Goal: Contribute content: Contribute content

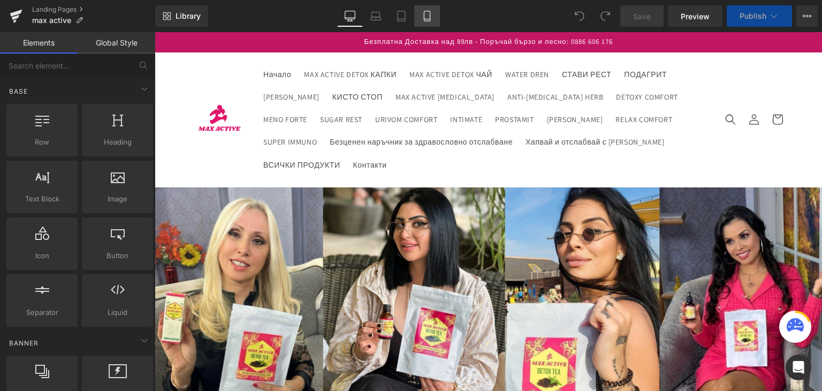
drag, startPoint x: 428, startPoint y: 18, endPoint x: 421, endPoint y: 22, distance: 7.9
click at [428, 18] on icon at bounding box center [427, 16] width 11 height 11
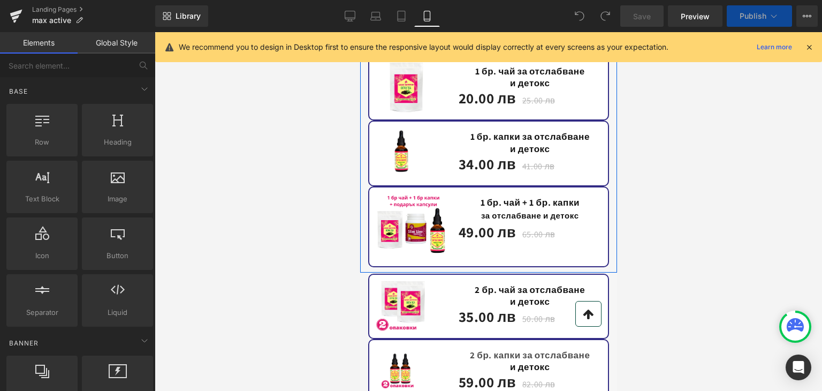
scroll to position [2088, 0]
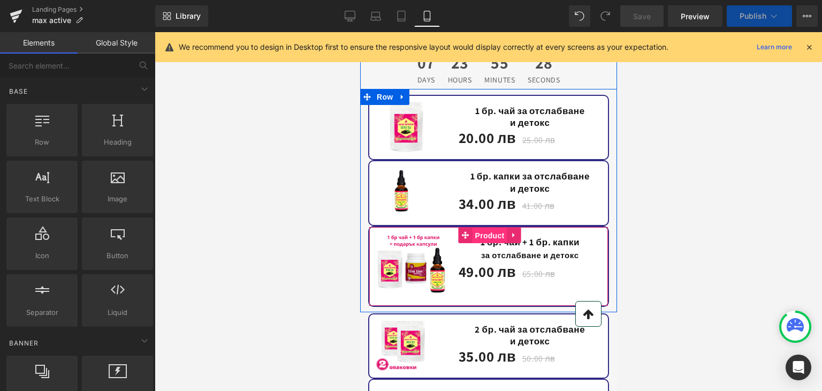
click at [480, 228] on span "Product" at bounding box center [489, 236] width 35 height 16
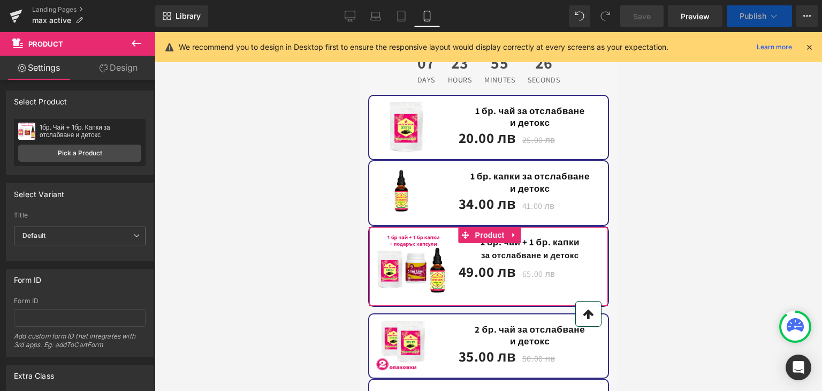
click at [117, 67] on link "Design" at bounding box center [119, 68] width 78 height 24
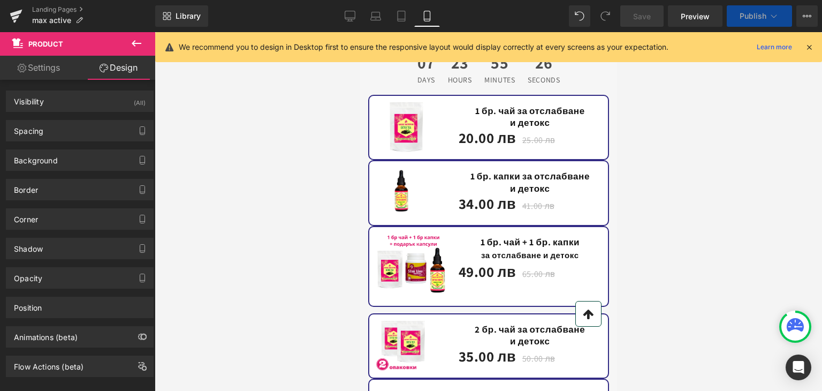
click at [483, 226] on div "Sale Off (P) Image Heading 1 бр. чай + 1 бр. капки за отслабване и детокс Headi…" at bounding box center [488, 266] width 241 height 81
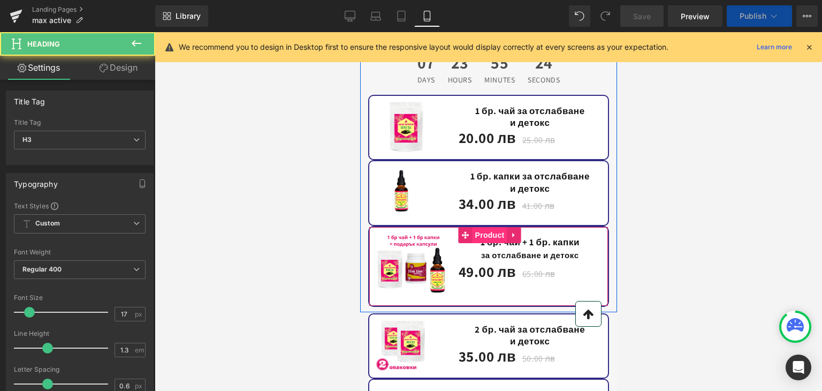
click at [479, 227] on span "Product" at bounding box center [489, 235] width 35 height 16
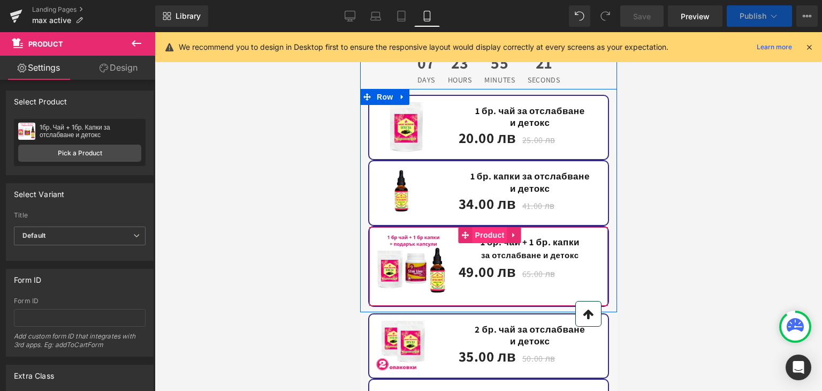
click at [479, 227] on span "Product" at bounding box center [489, 235] width 35 height 16
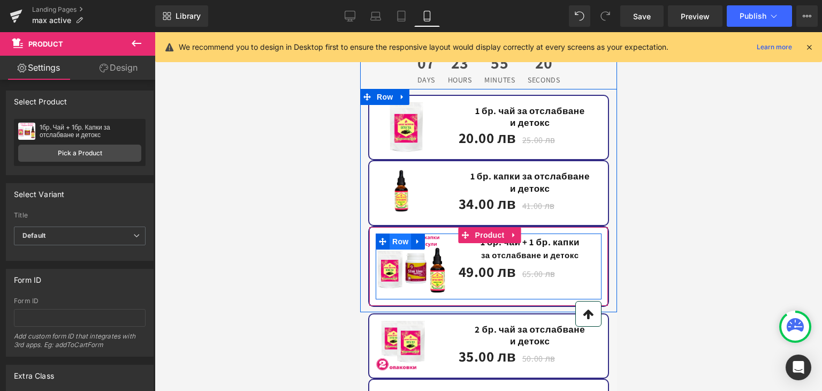
click at [390, 233] on span "Row" at bounding box center [399, 241] width 21 height 16
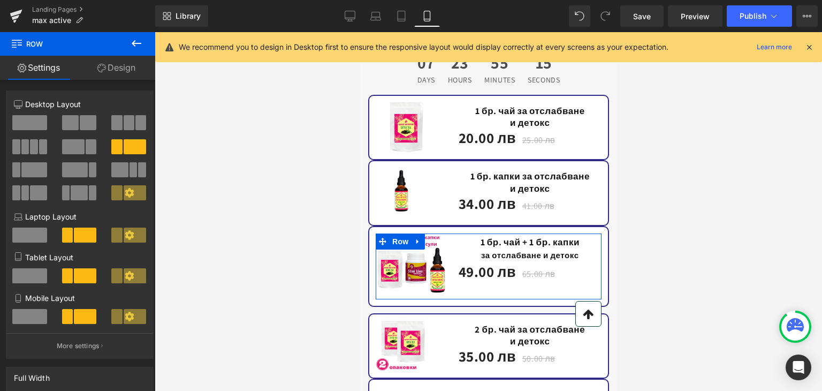
click at [80, 123] on span at bounding box center [88, 122] width 17 height 15
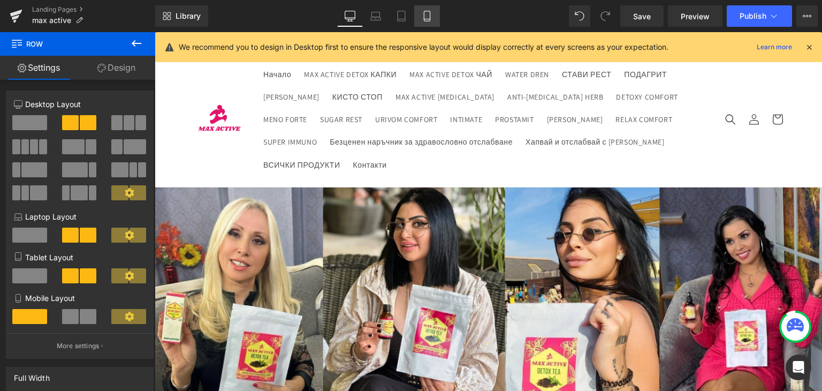
click at [422, 16] on icon at bounding box center [427, 16] width 11 height 11
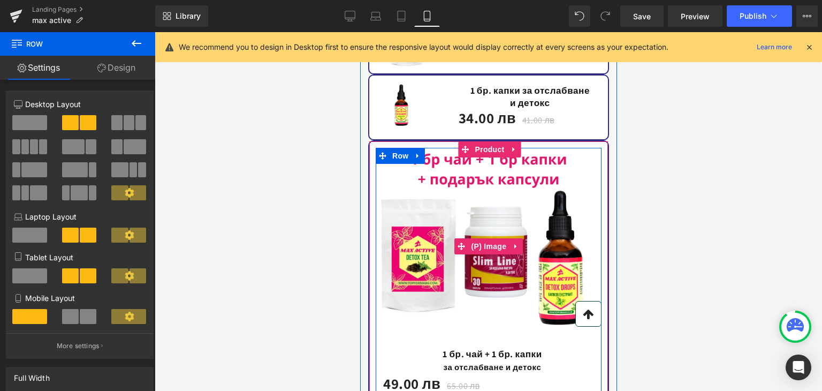
scroll to position [2197, 0]
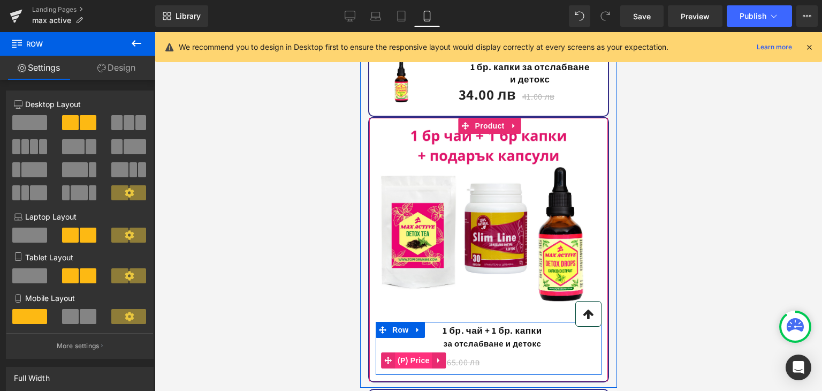
click at [404, 352] on span "(P) Price" at bounding box center [413, 360] width 37 height 16
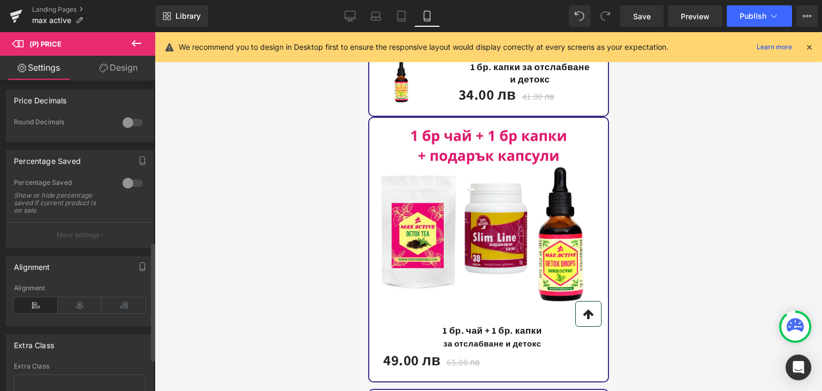
scroll to position [428, 0]
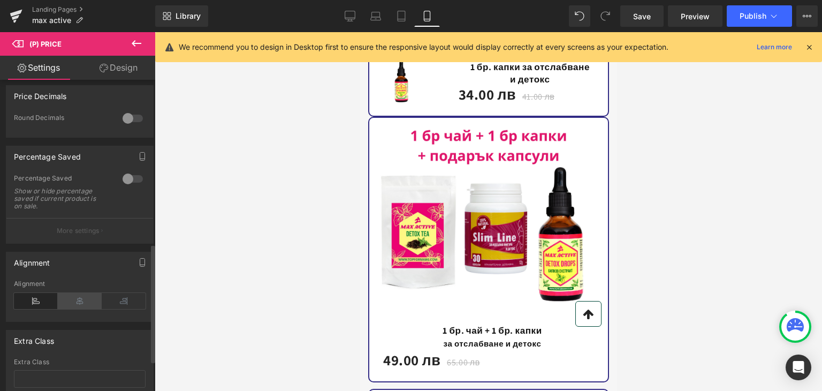
click at [75, 309] on icon at bounding box center [80, 301] width 44 height 16
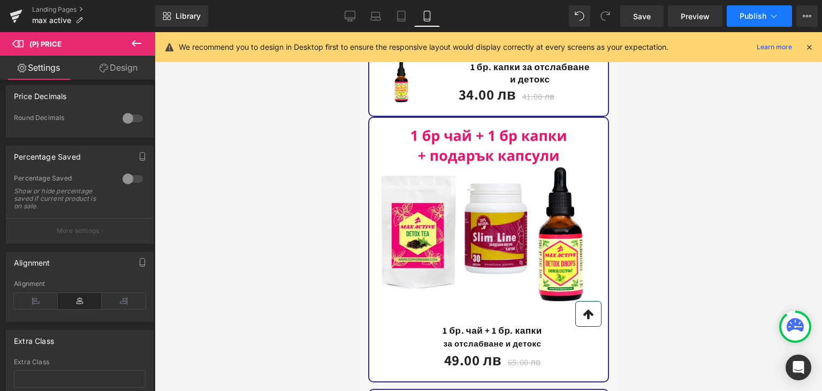
click at [748, 13] on span "Publish" at bounding box center [753, 16] width 27 height 9
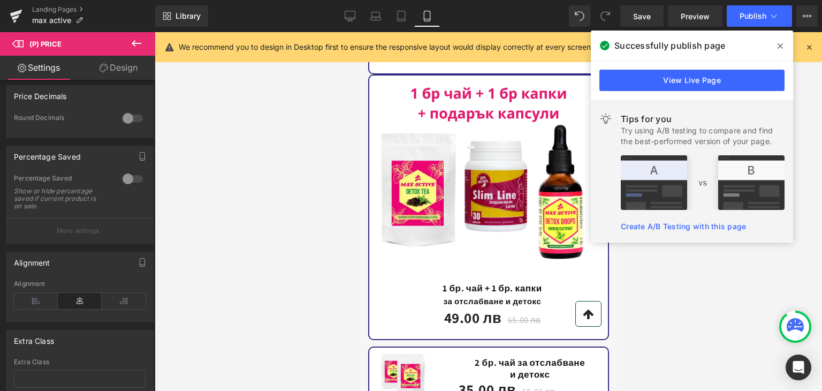
scroll to position [2304, 0]
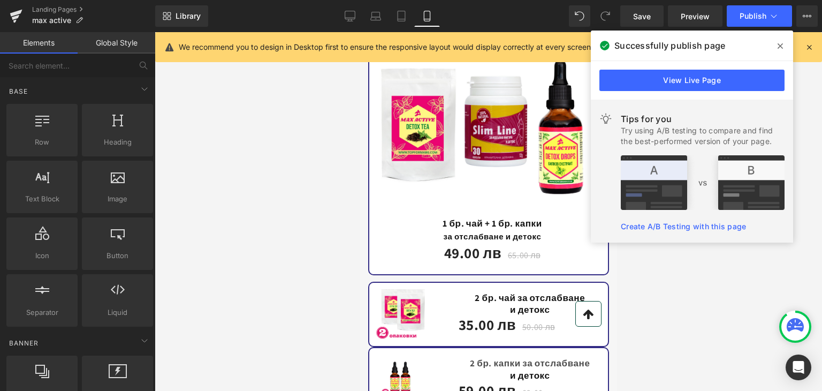
click at [290, 225] on div at bounding box center [489, 211] width 668 height 359
click at [0, 0] on icon at bounding box center [0, 0] width 0 height 0
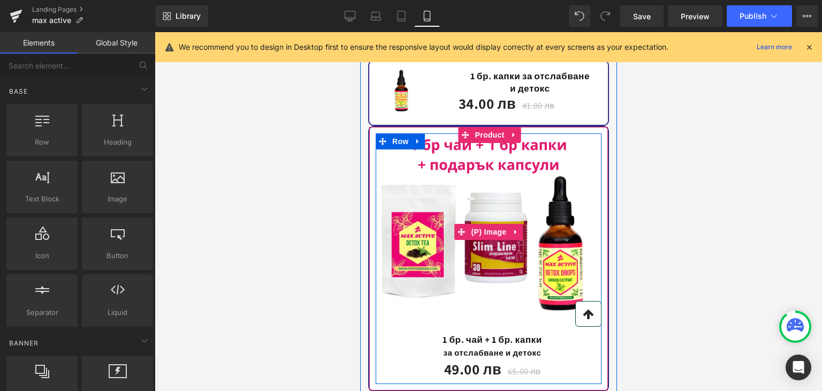
scroll to position [2090, 0]
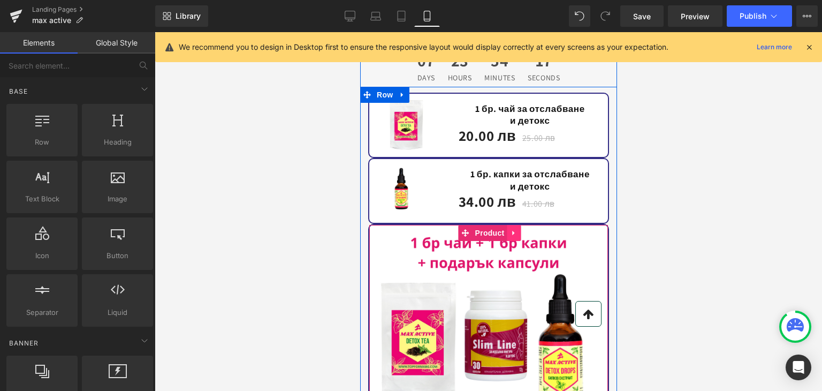
click at [511, 229] on icon at bounding box center [513, 233] width 7 height 8
click at [489, 229] on icon at bounding box center [492, 232] width 7 height 7
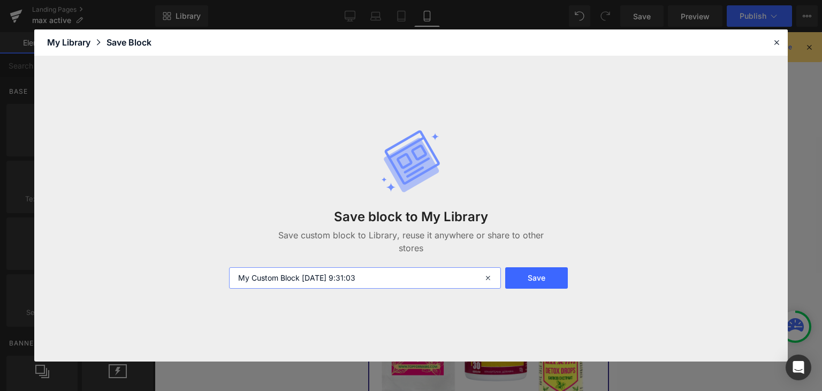
drag, startPoint x: 403, startPoint y: 273, endPoint x: 30, endPoint y: 299, distance: 373.6
click at [0, 0] on div "Library Elements Blocks Templates Saved Library My Library Save Block Save bloc…" at bounding box center [0, 0] width 0 height 0
type input "1,1"
click at [0, 0] on button "Save" at bounding box center [0, 0] width 0 height 0
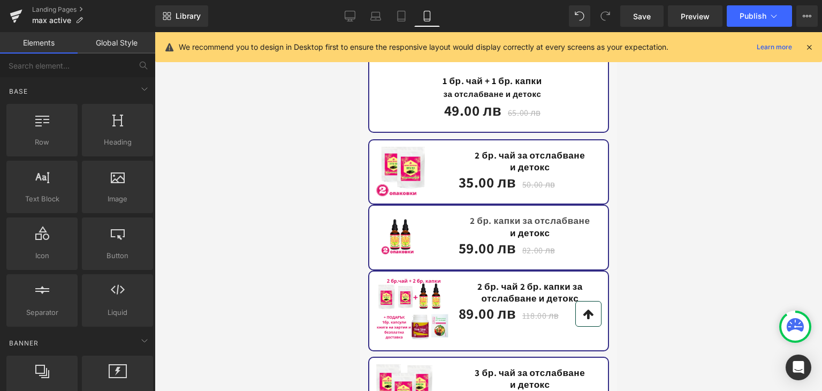
scroll to position [2465, 0]
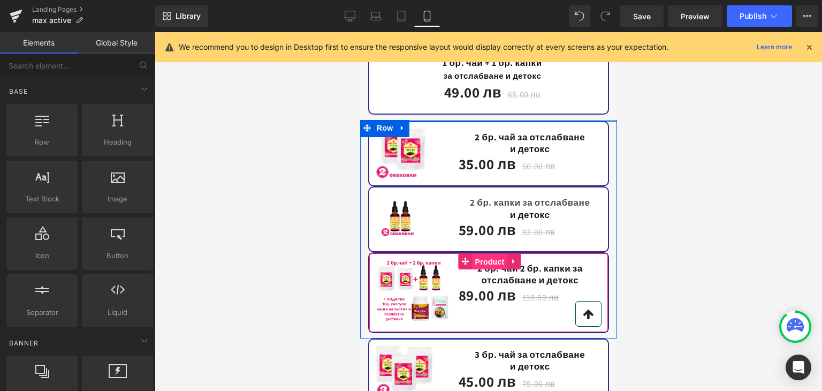
click at [486, 254] on span "Product" at bounding box center [489, 262] width 35 height 16
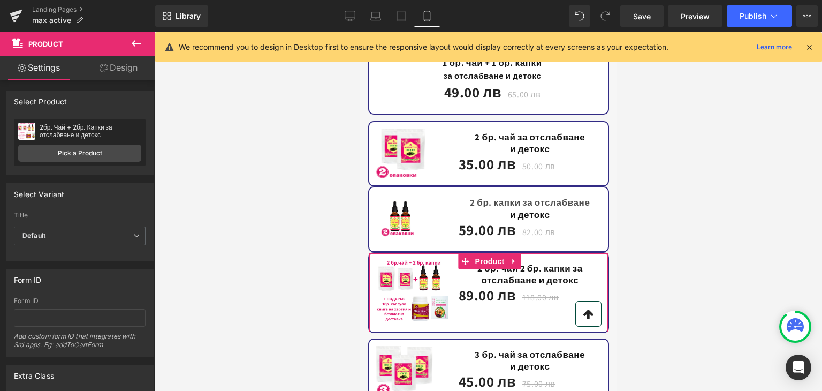
click at [133, 61] on link "Design" at bounding box center [119, 68] width 78 height 24
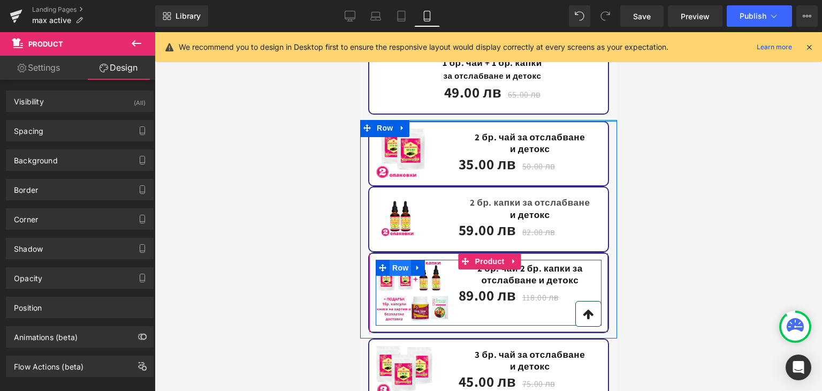
click at [395, 260] on span "Row" at bounding box center [399, 268] width 21 height 16
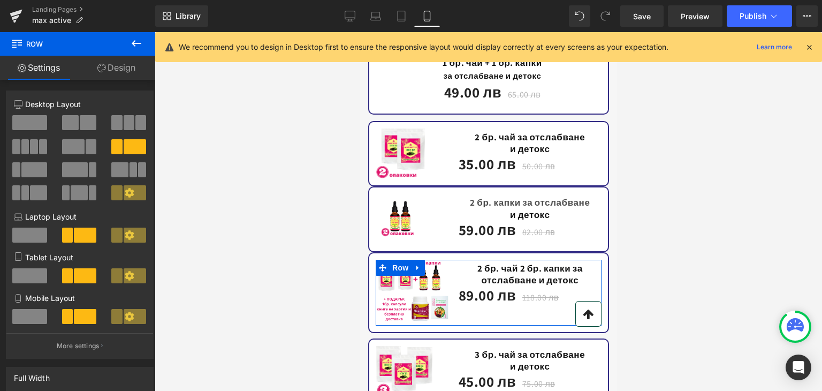
click at [113, 69] on link "Design" at bounding box center [117, 68] width 78 height 24
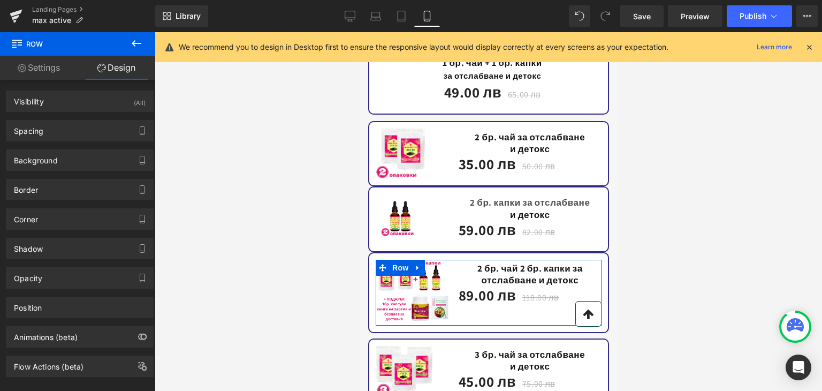
click at [34, 72] on link "Settings" at bounding box center [39, 68] width 78 height 24
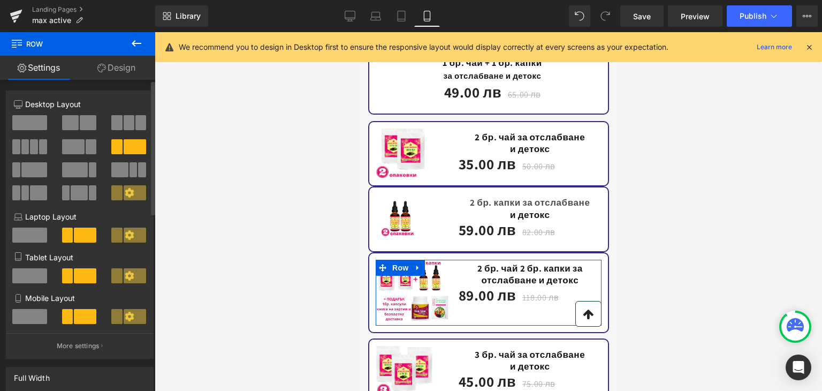
click at [75, 145] on span at bounding box center [73, 146] width 22 height 15
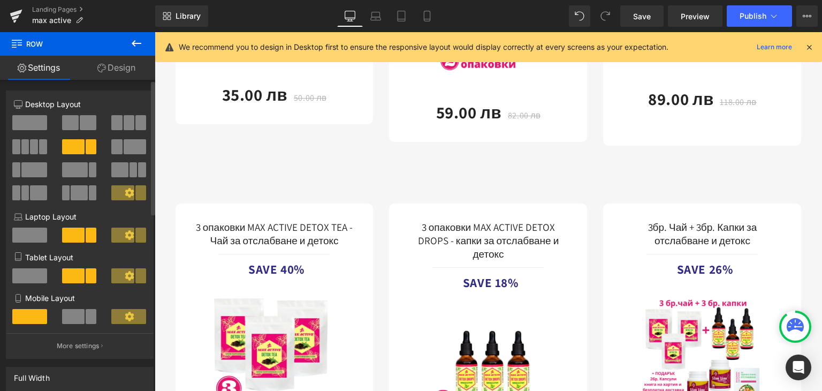
scroll to position [0, 0]
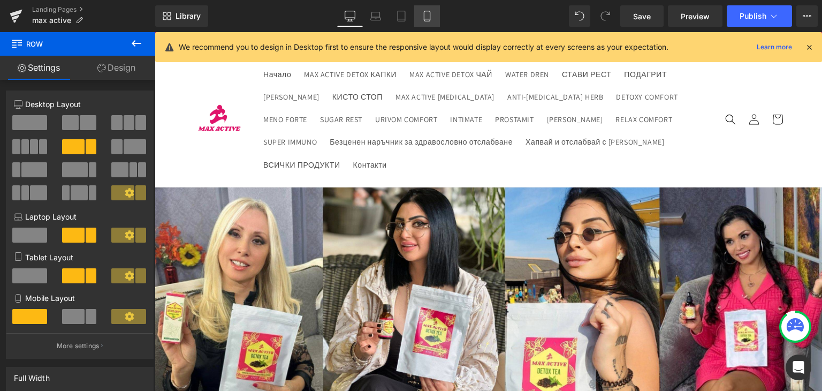
click at [427, 15] on icon at bounding box center [427, 16] width 11 height 11
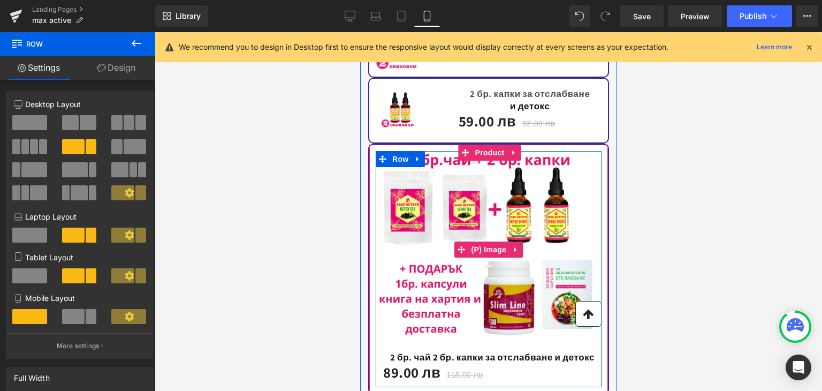
scroll to position [2600, 0]
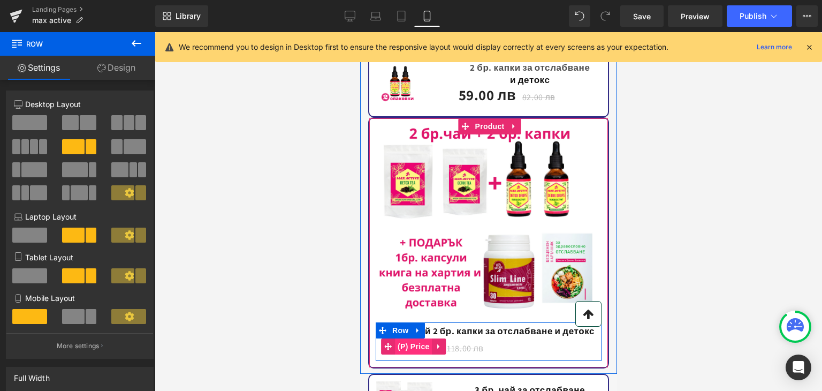
click at [416, 338] on span "(P) Price" at bounding box center [413, 346] width 37 height 16
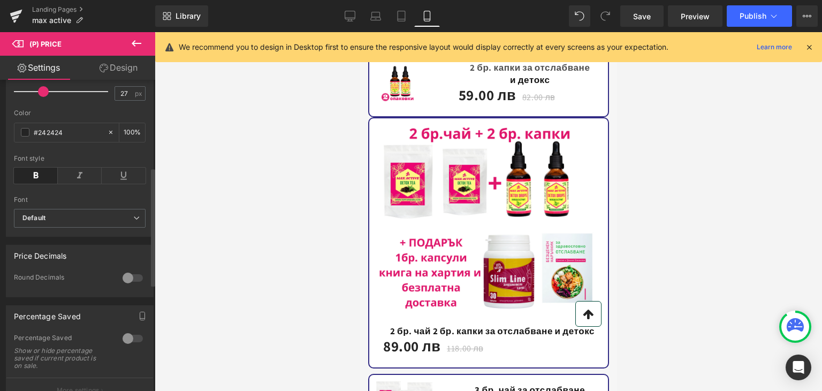
scroll to position [375, 0]
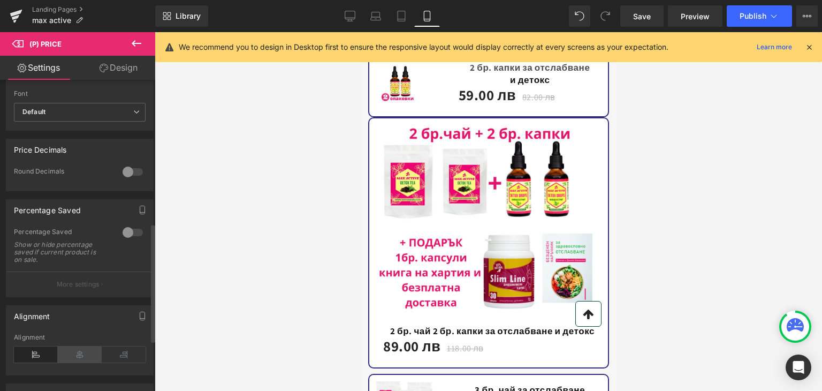
click at [79, 358] on icon at bounding box center [80, 354] width 44 height 16
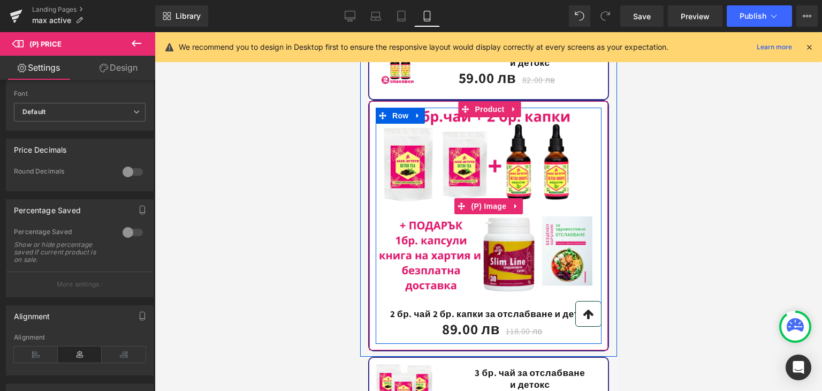
scroll to position [2600, 0]
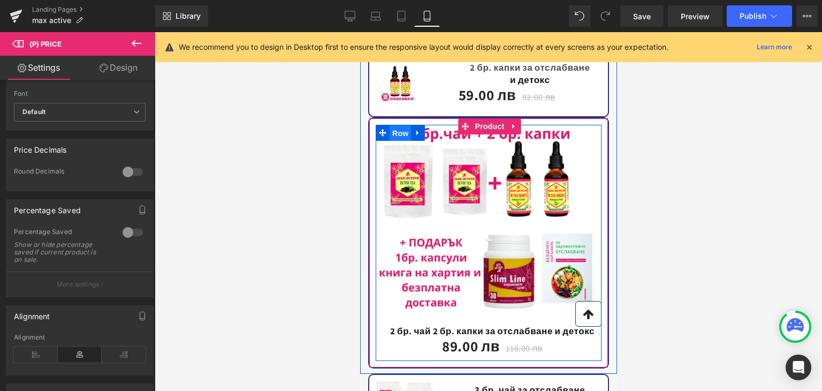
click at [392, 125] on span "Row" at bounding box center [399, 133] width 21 height 16
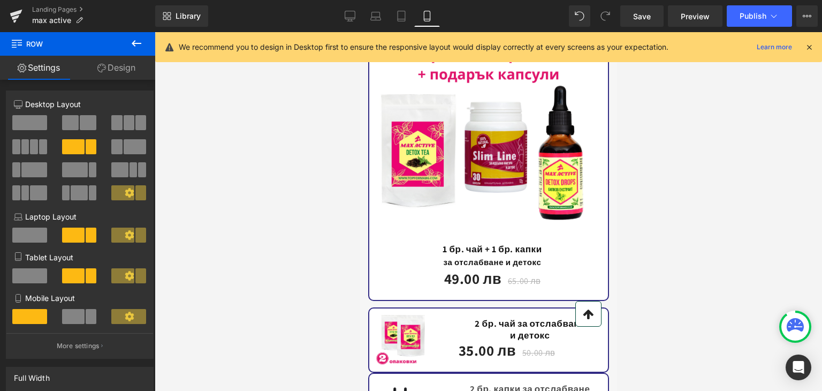
scroll to position [2172, 0]
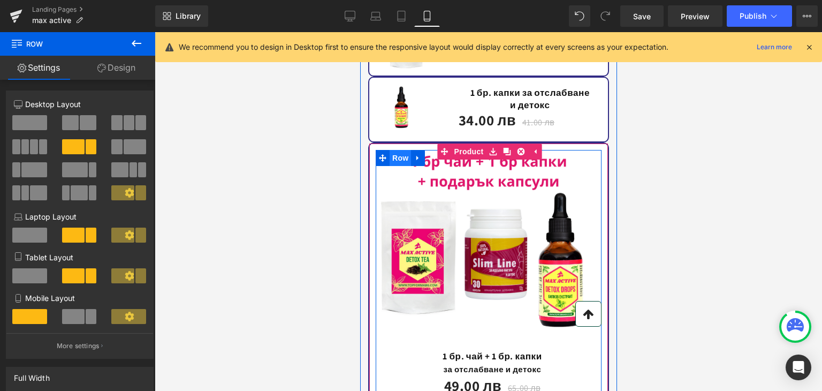
click at [394, 150] on span "Row" at bounding box center [399, 158] width 21 height 16
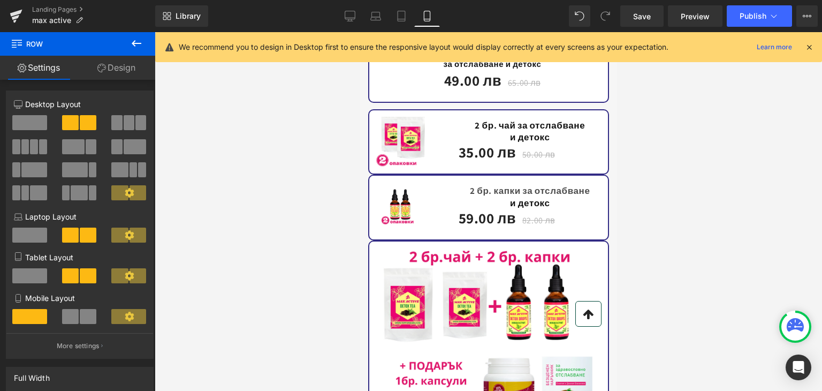
scroll to position [2546, 0]
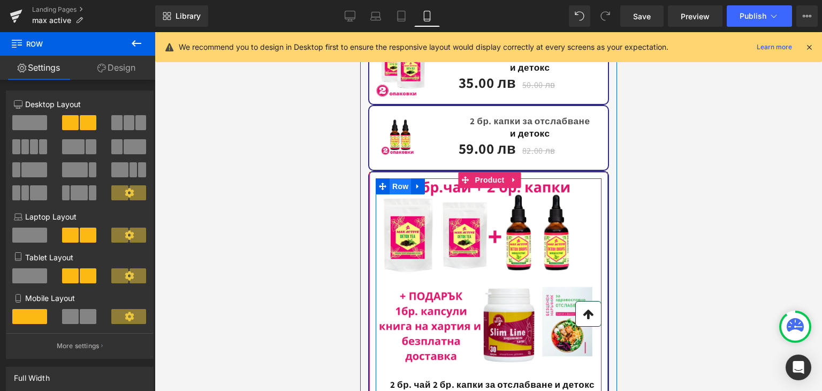
click at [399, 178] on span "Row" at bounding box center [399, 186] width 21 height 16
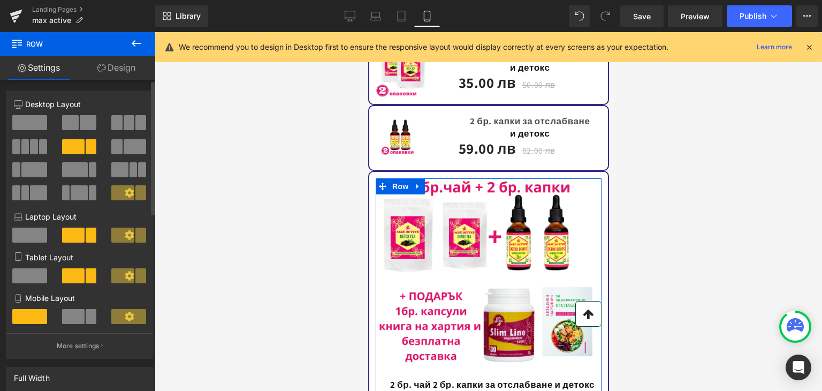
click at [77, 125] on button at bounding box center [80, 122] width 36 height 15
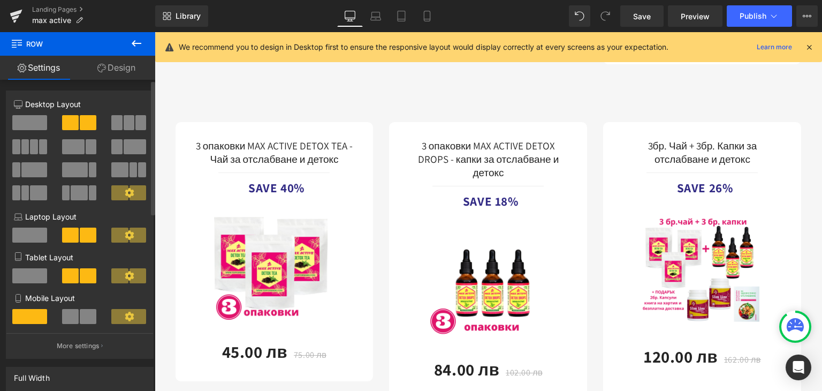
scroll to position [0, 0]
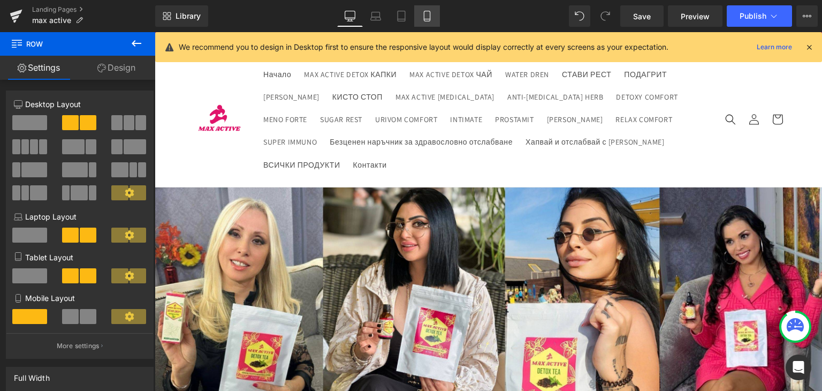
click at [425, 18] on icon at bounding box center [427, 16] width 11 height 11
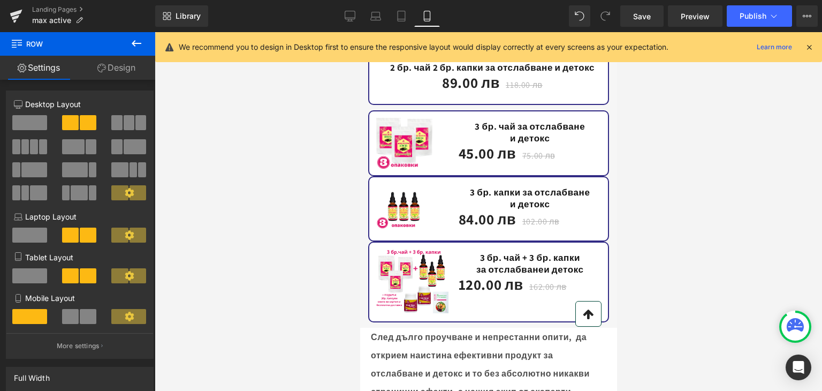
scroll to position [2868, 0]
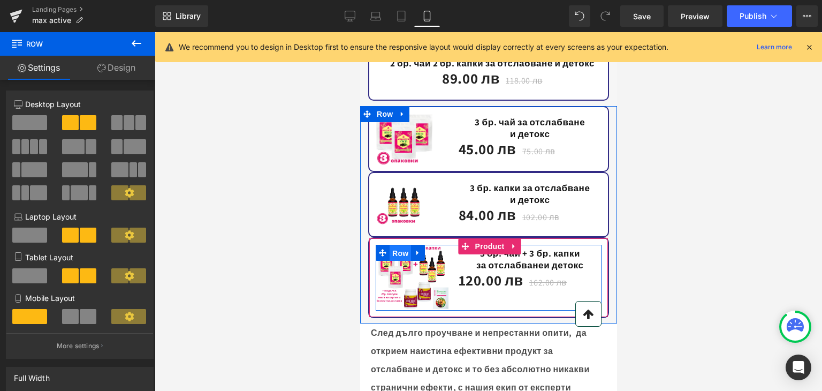
click at [397, 245] on span "Row" at bounding box center [399, 253] width 21 height 16
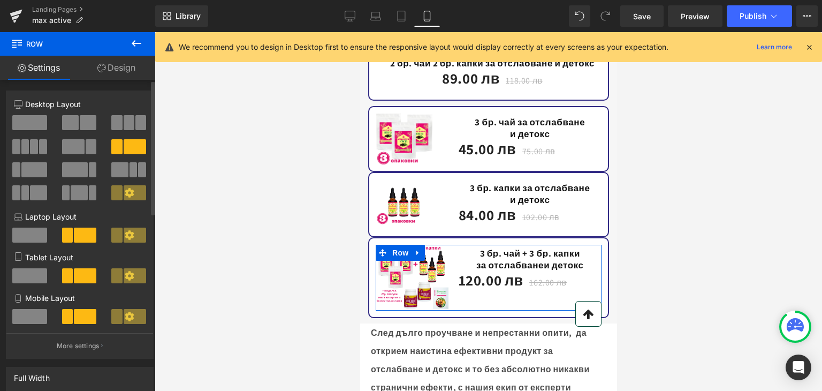
click at [75, 116] on span at bounding box center [70, 122] width 17 height 15
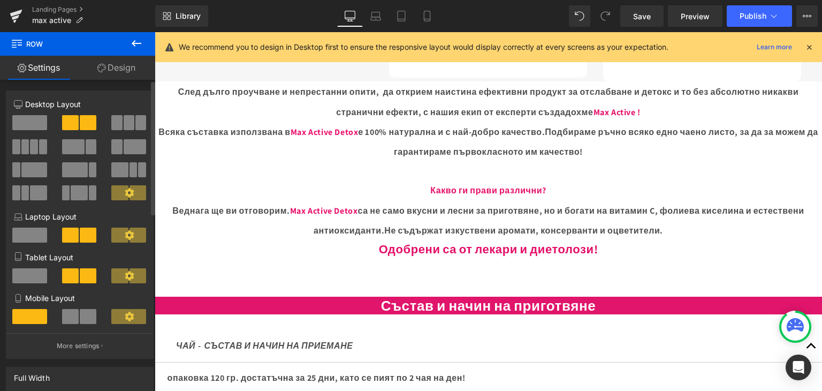
scroll to position [0, 0]
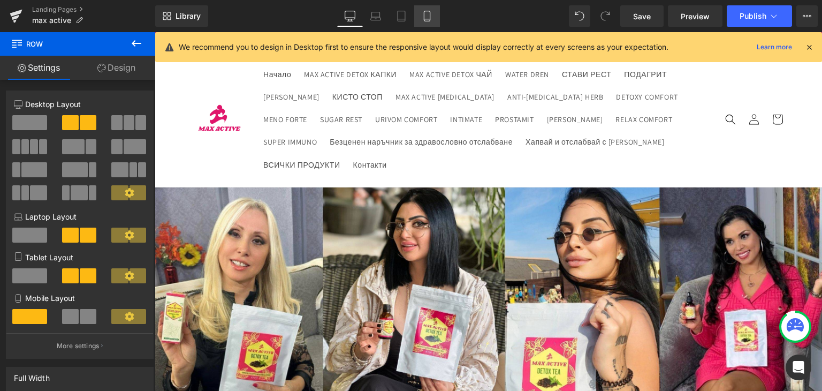
click at [435, 9] on link "Mobile" at bounding box center [427, 15] width 26 height 21
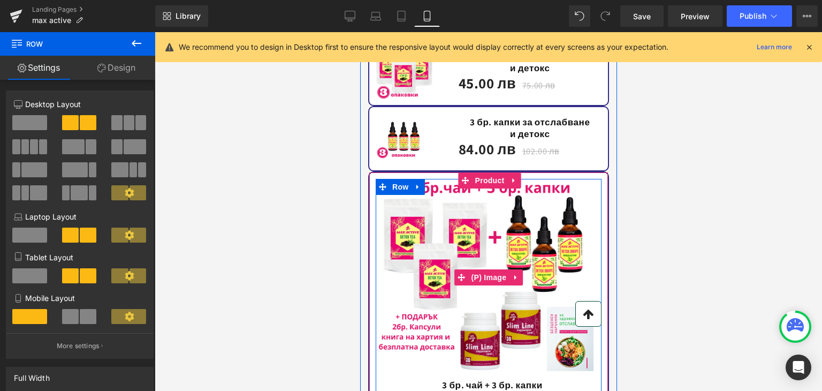
scroll to position [3041, 0]
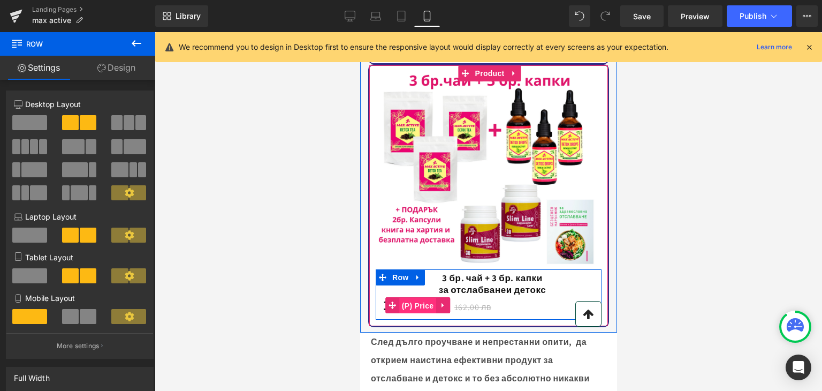
click at [411, 298] on span "(P) Price" at bounding box center [417, 306] width 37 height 16
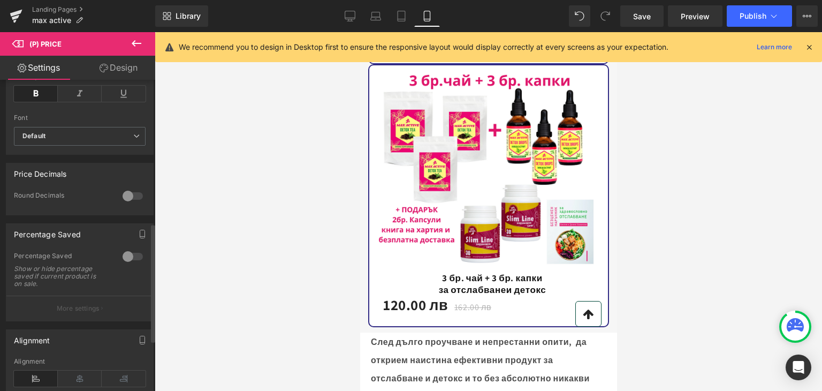
scroll to position [375, 0]
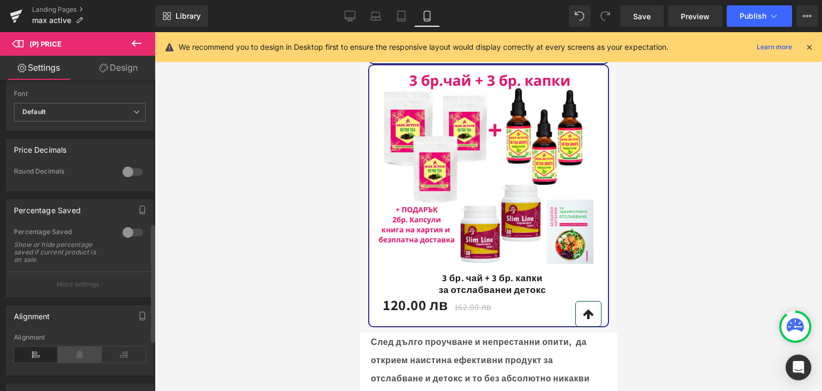
click at [74, 362] on icon at bounding box center [80, 354] width 44 height 16
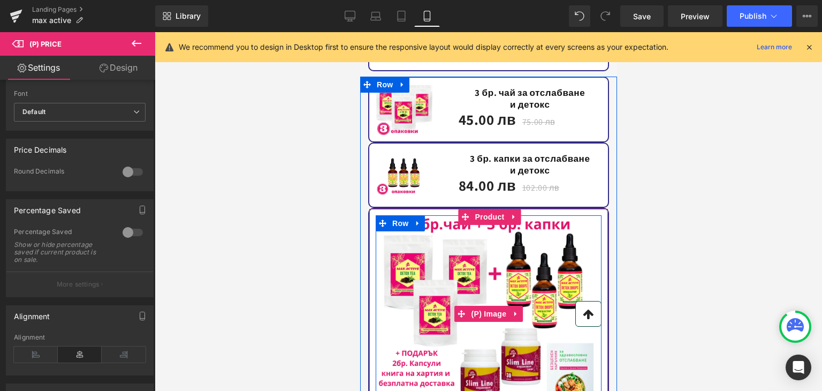
scroll to position [2826, 0]
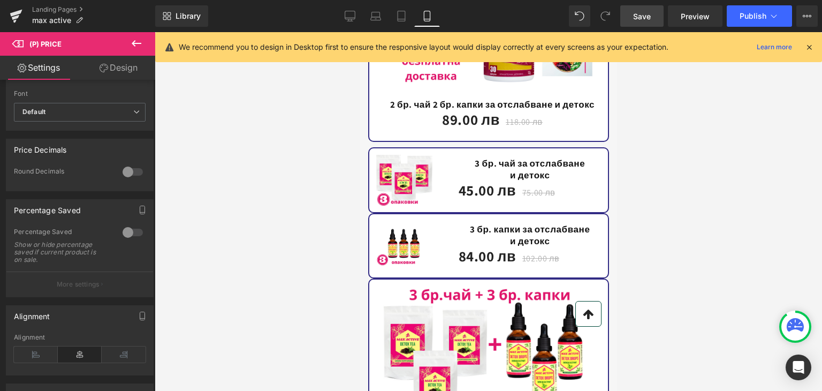
click at [643, 14] on span "Save" at bounding box center [642, 16] width 18 height 11
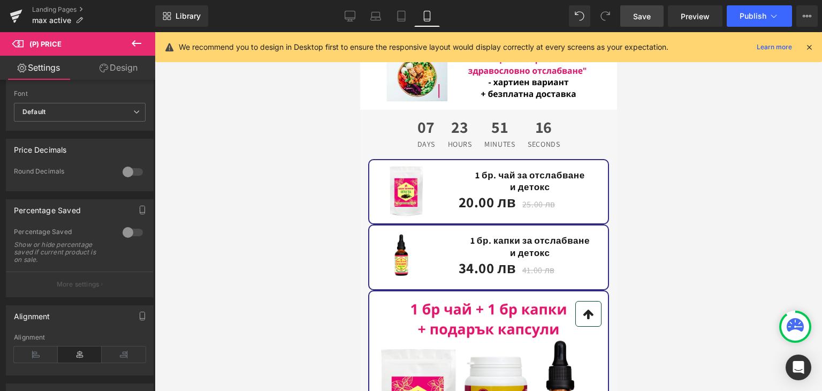
scroll to position [2023, 0]
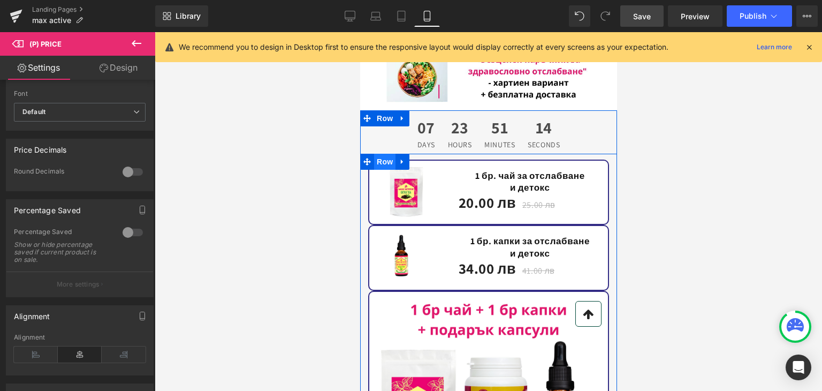
click at [374, 154] on span "Row" at bounding box center [384, 162] width 21 height 16
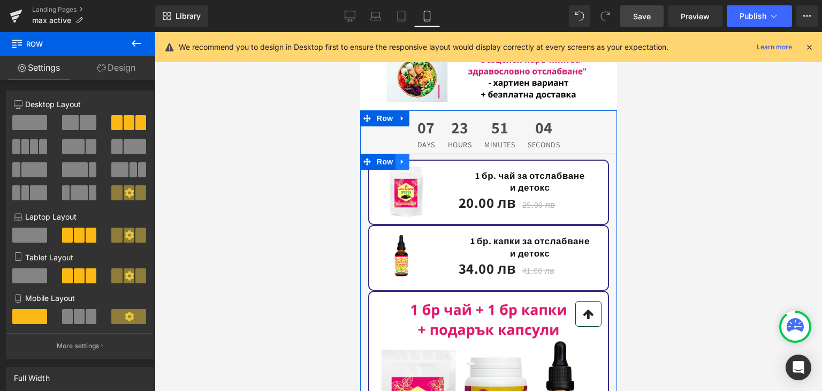
click at [400, 160] on icon at bounding box center [401, 162] width 2 height 5
click at [398, 158] on icon at bounding box center [401, 161] width 7 height 7
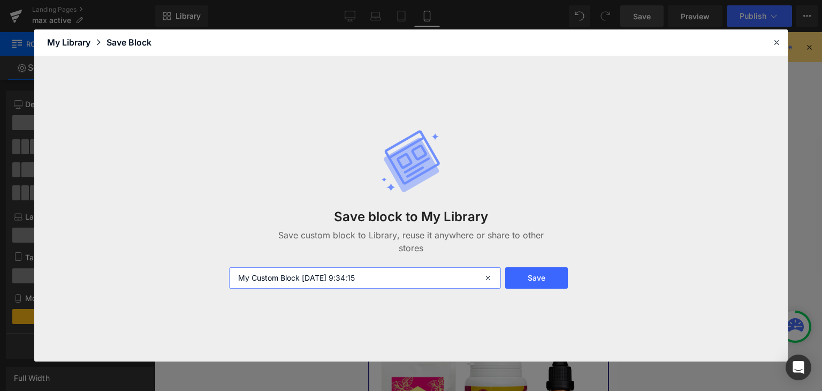
drag, startPoint x: 404, startPoint y: 271, endPoint x: 154, endPoint y: 274, distance: 249.5
click at [0, 0] on div "Save block to My Library Save custom block to Library, reuse it anywhere or sha…" at bounding box center [0, 0] width 0 height 0
type input "111"
click at [0, 0] on button "Save" at bounding box center [0, 0] width 0 height 0
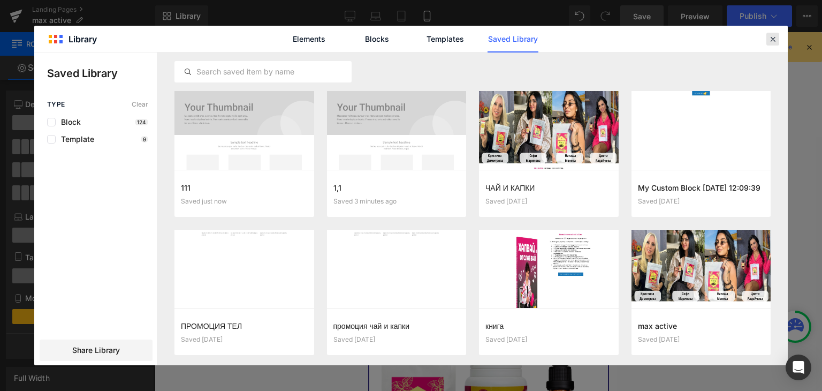
click at [769, 36] on icon at bounding box center [773, 39] width 10 height 10
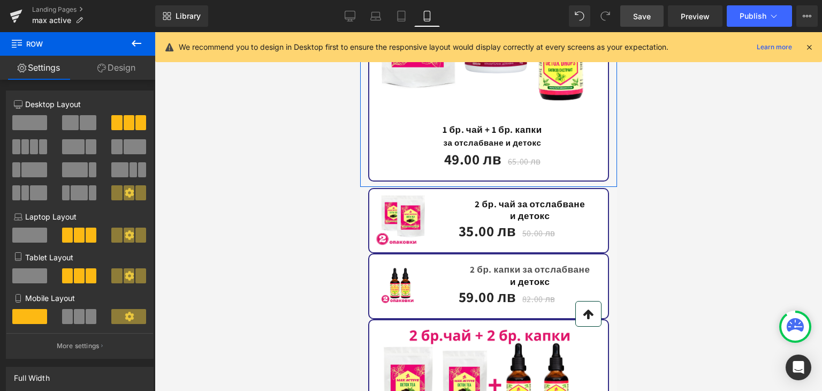
scroll to position [2452, 0]
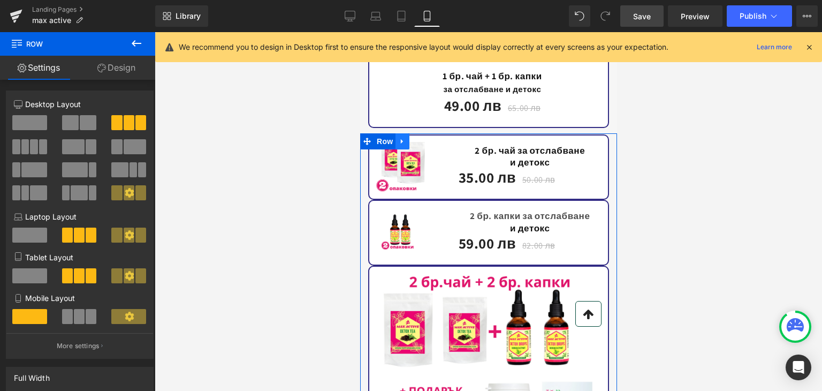
click at [401, 138] on icon at bounding box center [401, 142] width 7 height 8
click at [398, 138] on icon at bounding box center [401, 141] width 7 height 7
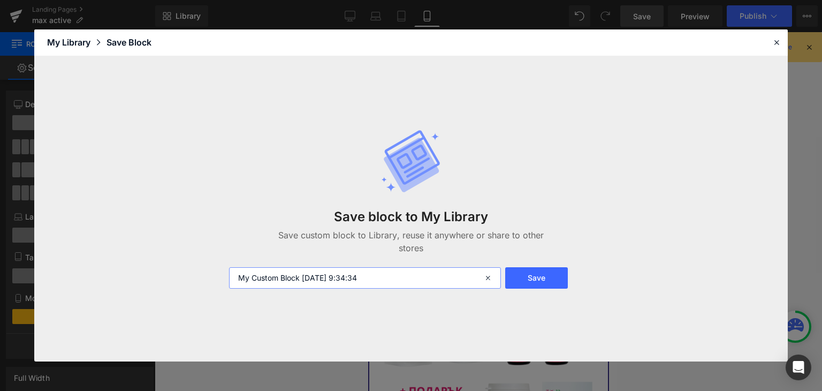
drag, startPoint x: 391, startPoint y: 275, endPoint x: 131, endPoint y: 276, distance: 260.2
click at [126, 281] on div "Save block to My Library Save custom block to Library, reuse it anywhere or sha…" at bounding box center [411, 209] width 754 height 306
type input "222"
click at [0, 0] on button "Save" at bounding box center [0, 0] width 0 height 0
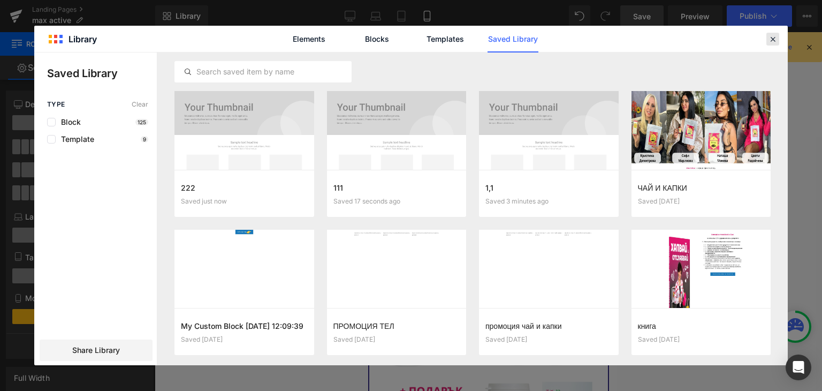
click at [773, 39] on icon at bounding box center [773, 39] width 10 height 10
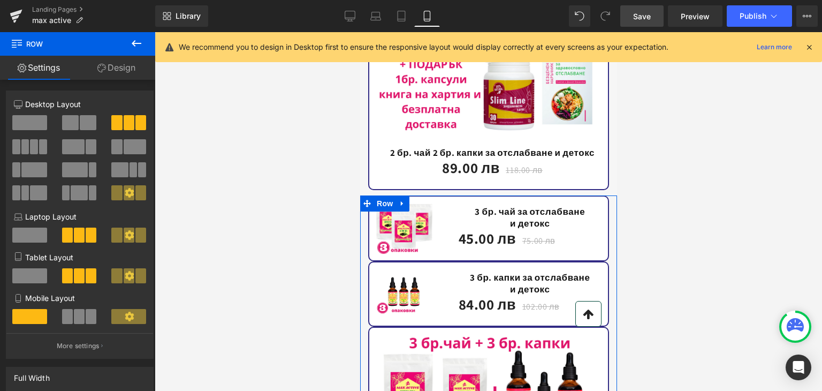
scroll to position [2773, 0]
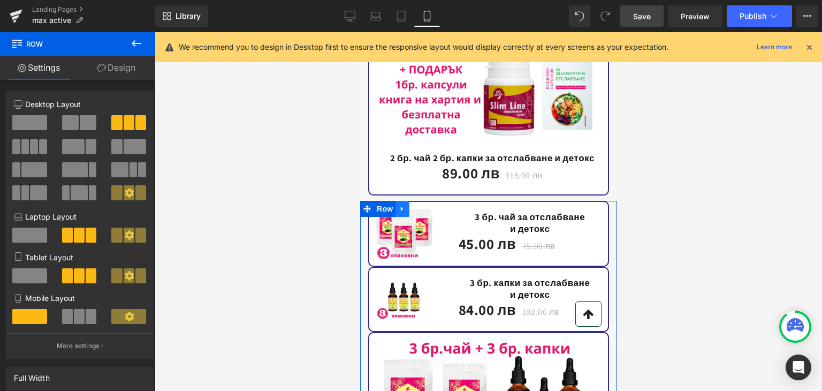
click at [400, 205] on icon at bounding box center [401, 209] width 7 height 8
click at [398, 205] on icon at bounding box center [401, 208] width 7 height 7
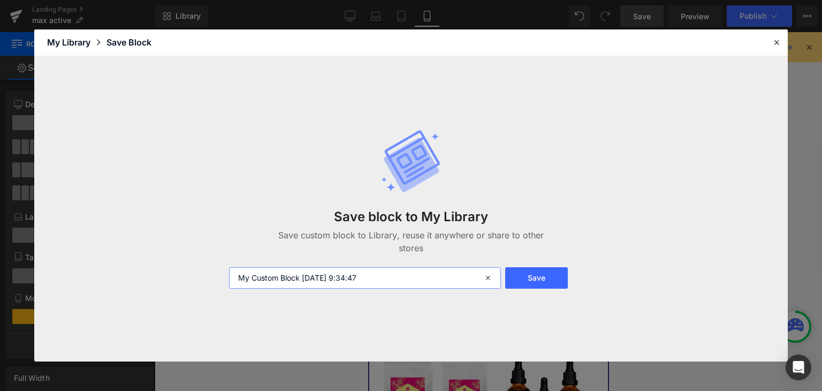
drag, startPoint x: 201, startPoint y: 273, endPoint x: 156, endPoint y: 273, distance: 44.4
click at [0, 0] on div "Save block to My Library Save custom block to Library, reuse it anywhere or sha…" at bounding box center [0, 0] width 0 height 0
type input "333"
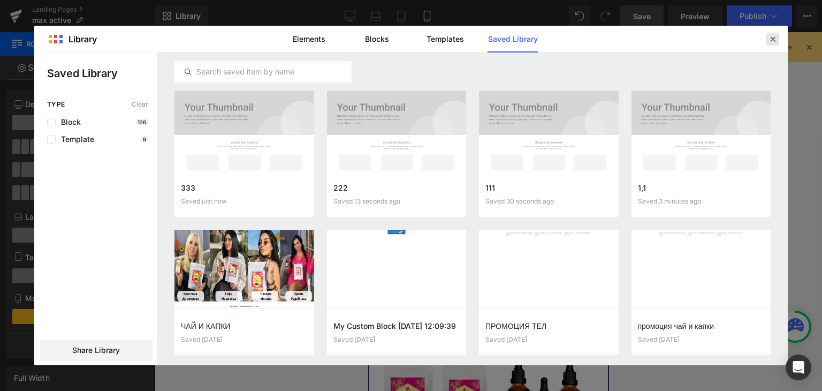
click at [0, 0] on icon at bounding box center [0, 0] width 0 height 0
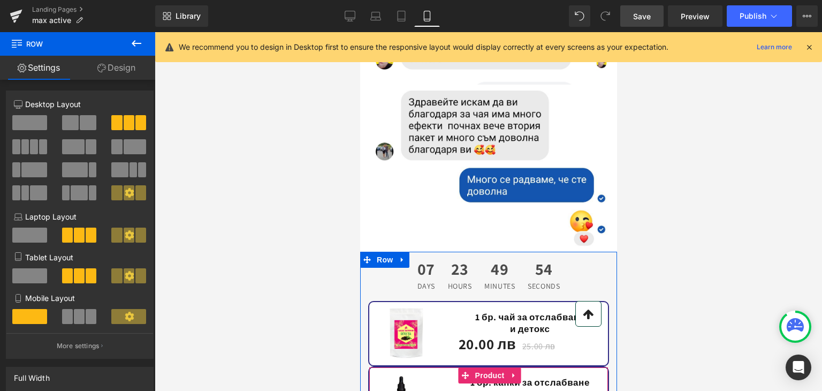
scroll to position [9370, 0]
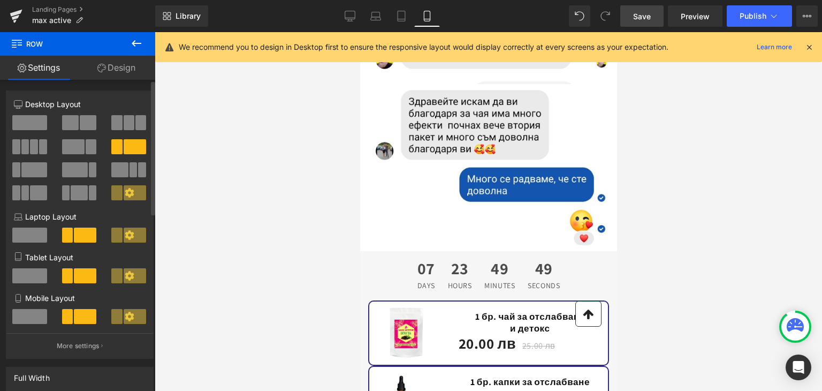
click at [84, 122] on span at bounding box center [88, 122] width 17 height 15
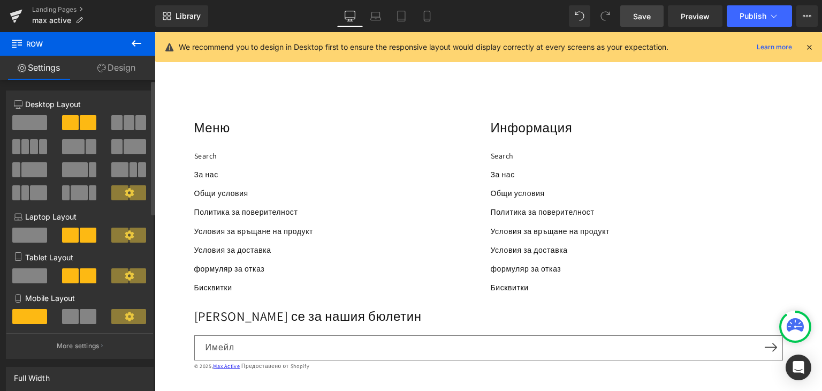
scroll to position [0, 0]
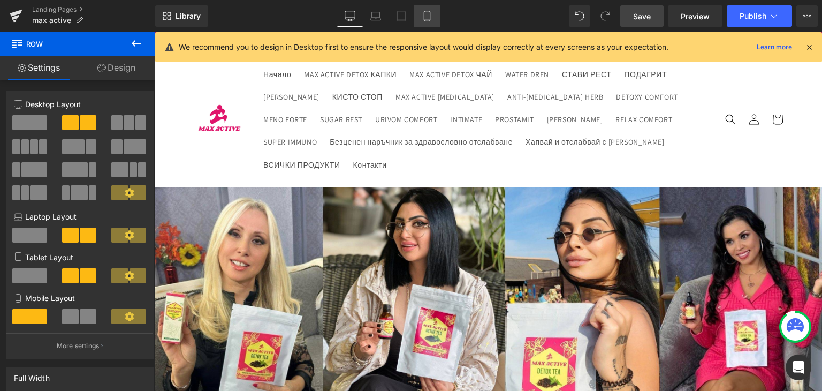
click at [422, 13] on icon at bounding box center [427, 16] width 11 height 11
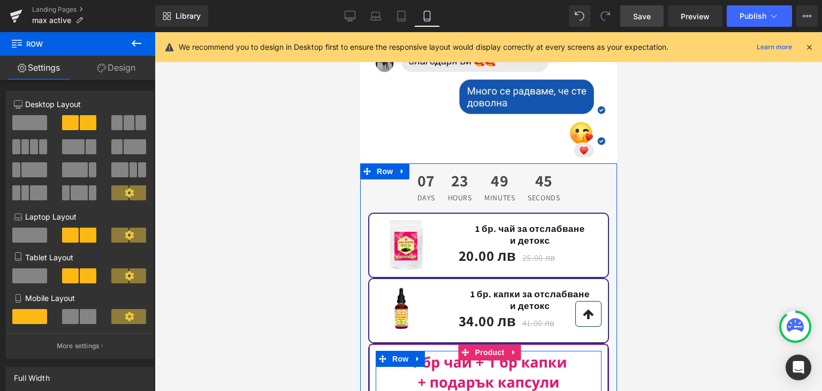
scroll to position [9565, 0]
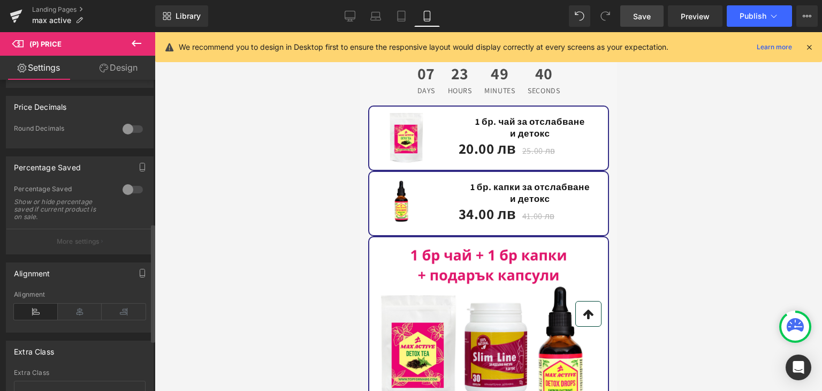
scroll to position [428, 0]
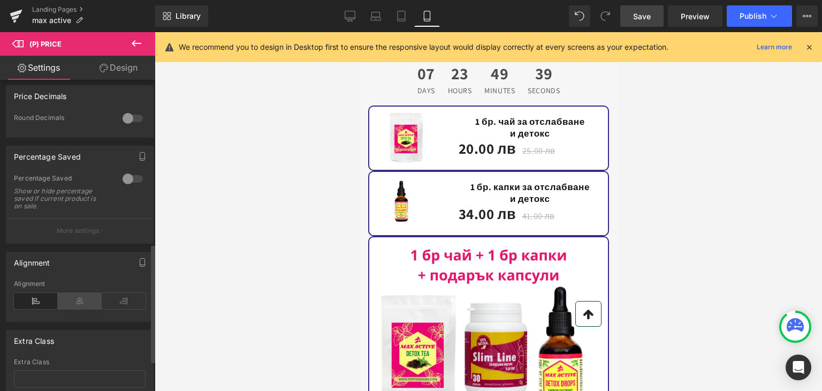
click at [78, 308] on icon at bounding box center [80, 301] width 44 height 16
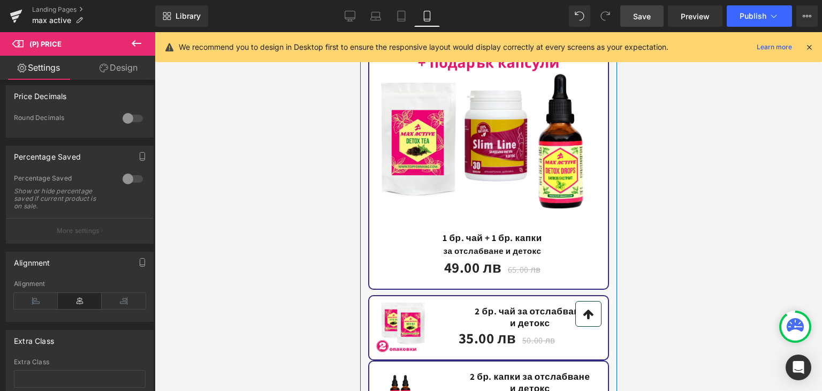
scroll to position [9832, 0]
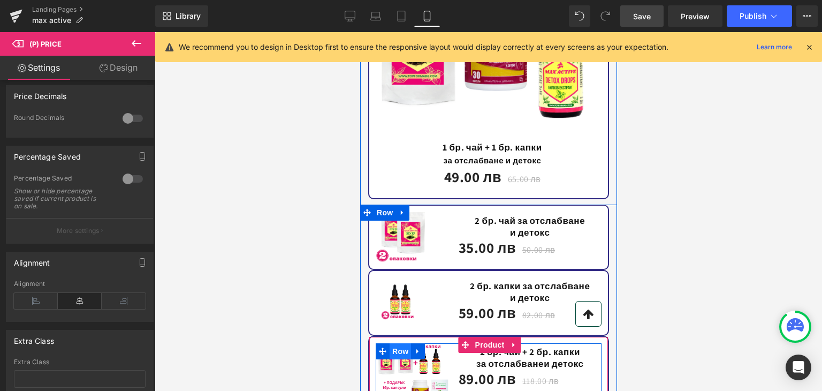
click at [390, 343] on div "Sale Off (P) Image Heading 2 бр. чай + 2 бр. капки за отслабване и детокс Headi…" at bounding box center [488, 376] width 226 height 66
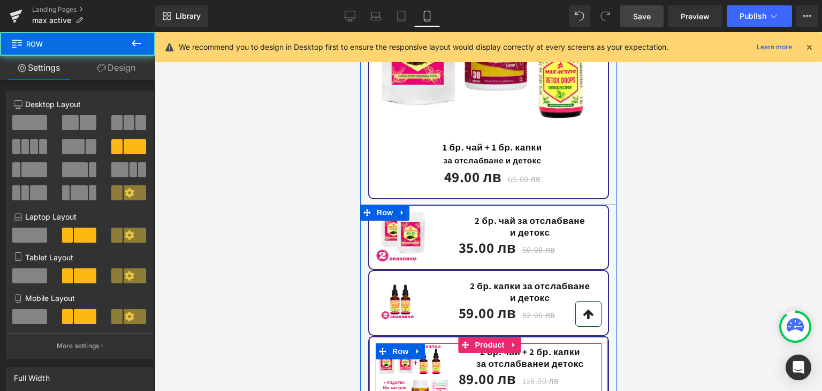
scroll to position [9886, 0]
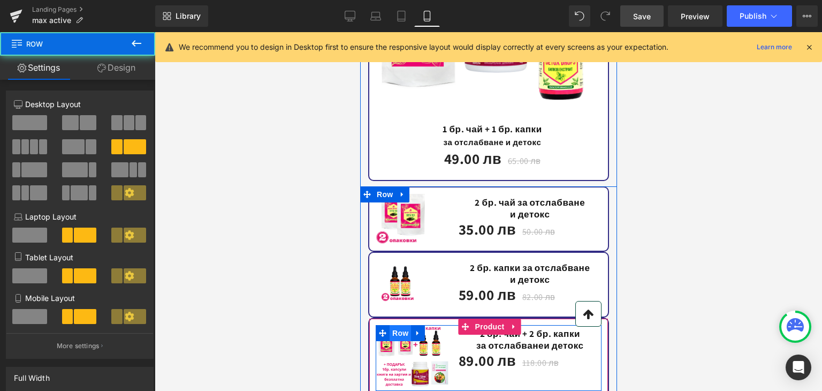
click at [392, 325] on span "Row" at bounding box center [399, 333] width 21 height 16
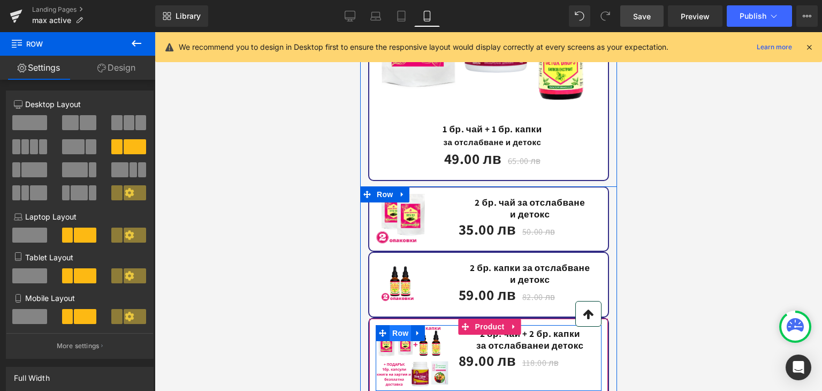
click at [398, 325] on span "Row" at bounding box center [399, 333] width 21 height 16
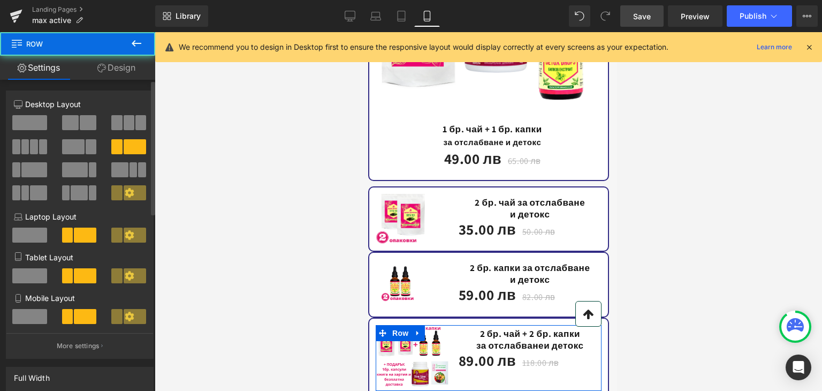
click at [74, 124] on span at bounding box center [70, 122] width 17 height 15
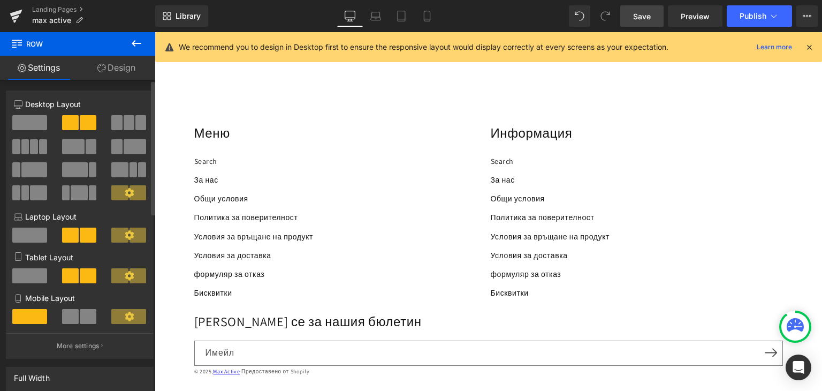
scroll to position [0, 0]
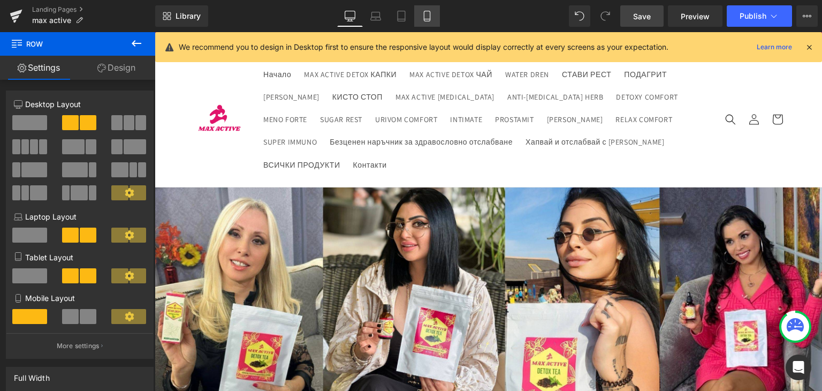
click at [429, 20] on icon at bounding box center [427, 16] width 11 height 11
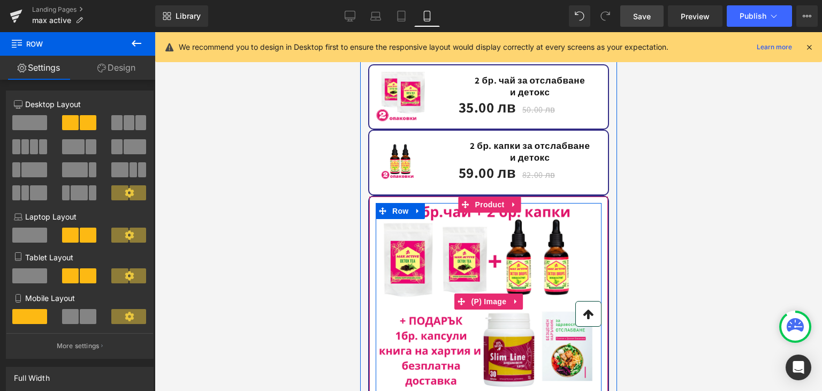
scroll to position [10020, 0]
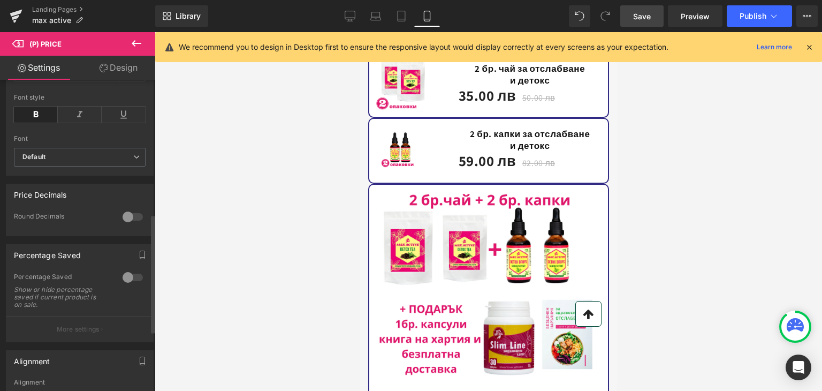
scroll to position [428, 0]
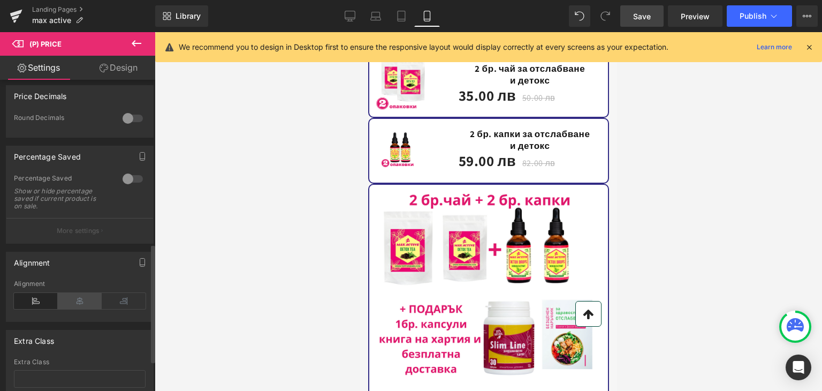
click at [71, 307] on icon at bounding box center [80, 301] width 44 height 16
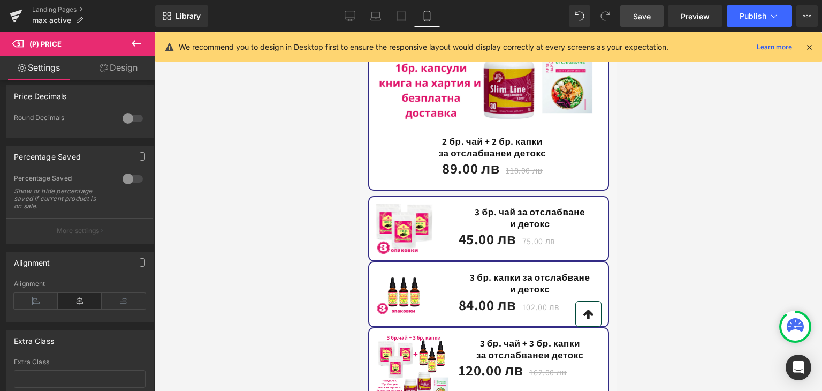
scroll to position [10287, 0]
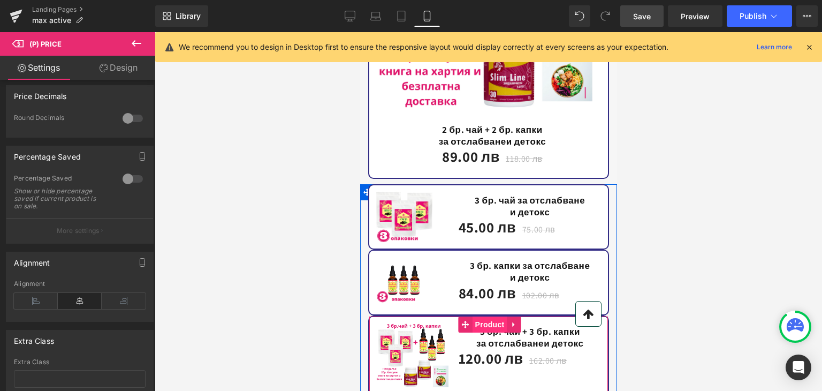
click at [481, 316] on span "Product" at bounding box center [489, 324] width 35 height 16
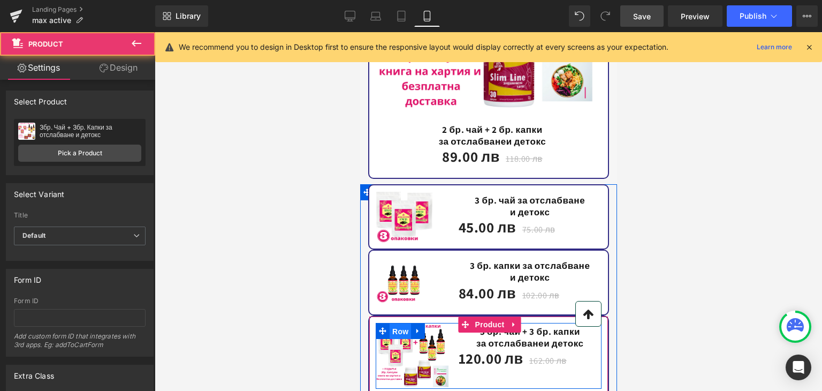
click at [396, 323] on span "Row" at bounding box center [399, 331] width 21 height 16
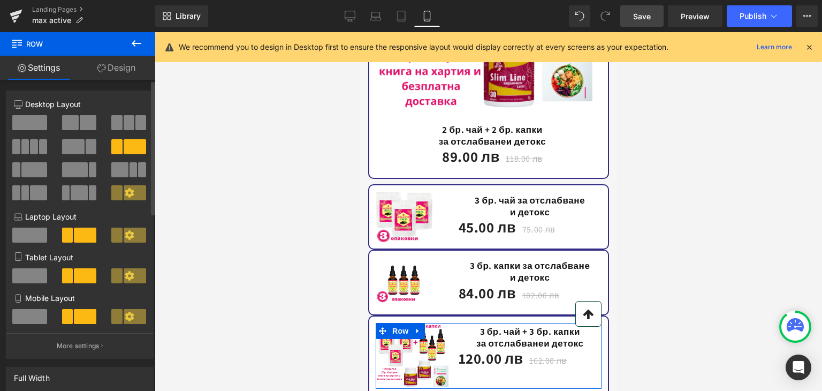
click at [75, 119] on span at bounding box center [70, 122] width 17 height 15
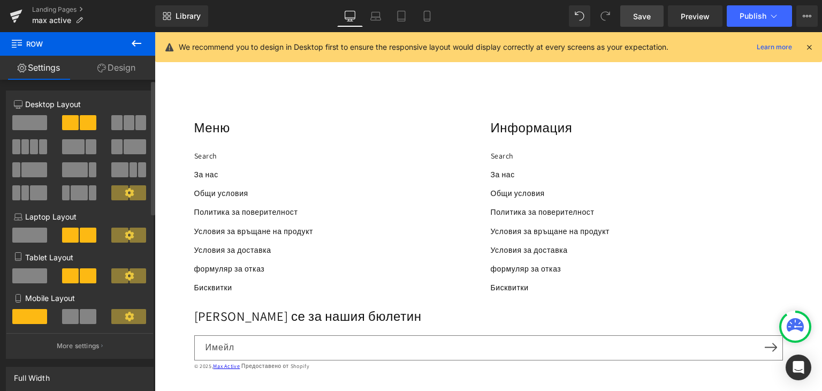
scroll to position [0, 0]
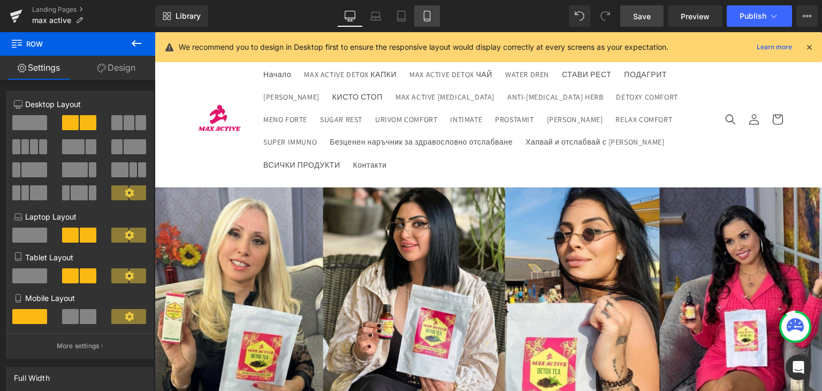
drag, startPoint x: 203, startPoint y: 144, endPoint x: 422, endPoint y: 18, distance: 252.4
click at [422, 18] on icon at bounding box center [427, 16] width 11 height 11
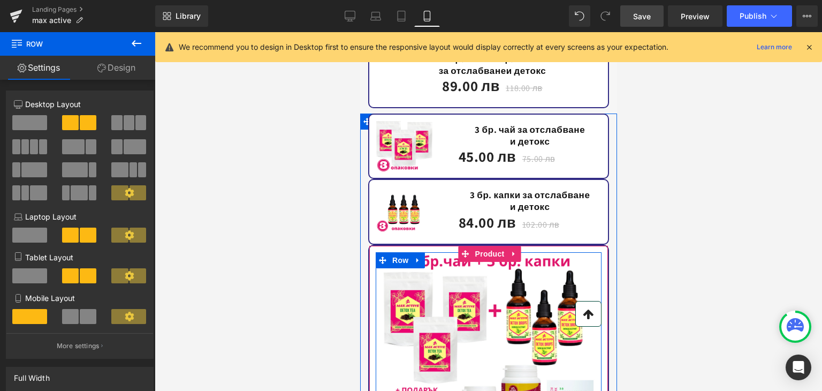
scroll to position [10365, 0]
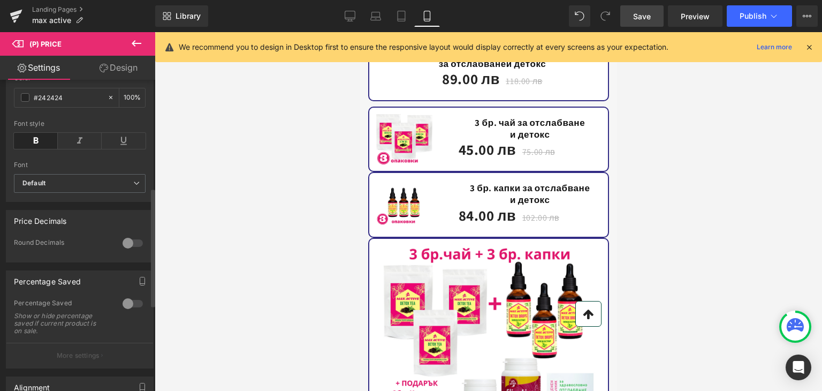
scroll to position [375, 0]
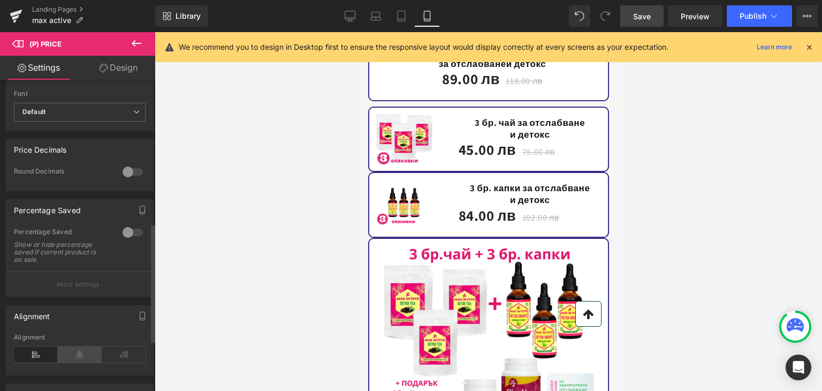
click at [74, 357] on icon at bounding box center [80, 354] width 44 height 16
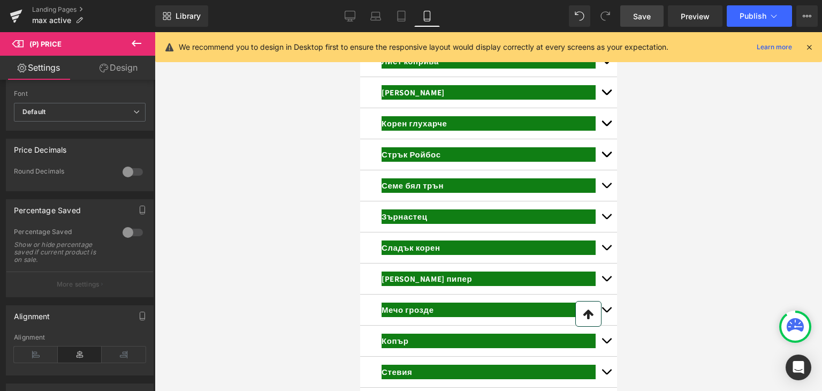
scroll to position [11918, 0]
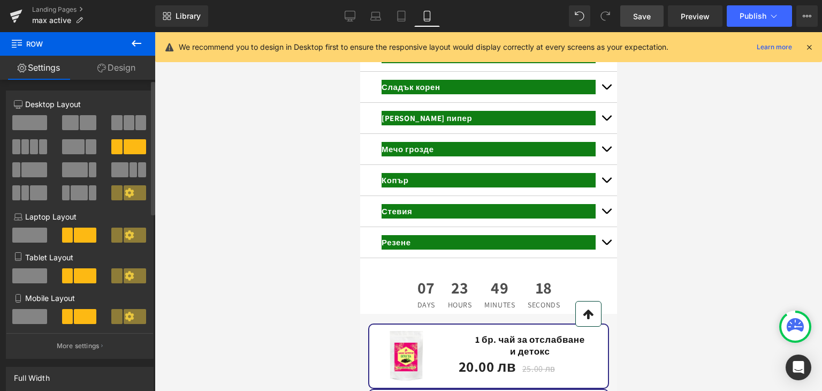
click at [72, 130] on span at bounding box center [70, 122] width 17 height 15
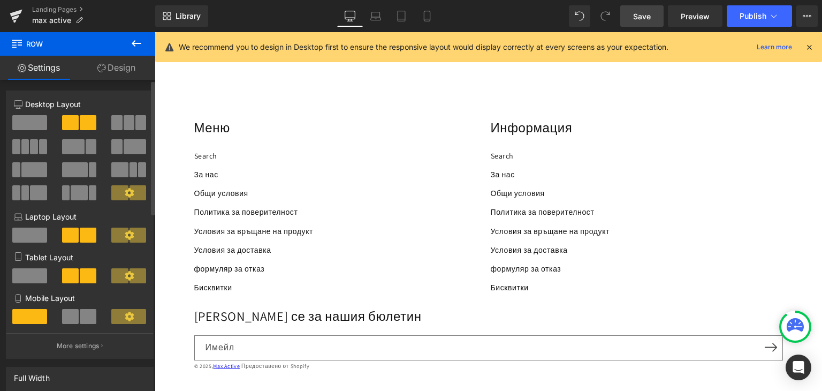
scroll to position [0, 0]
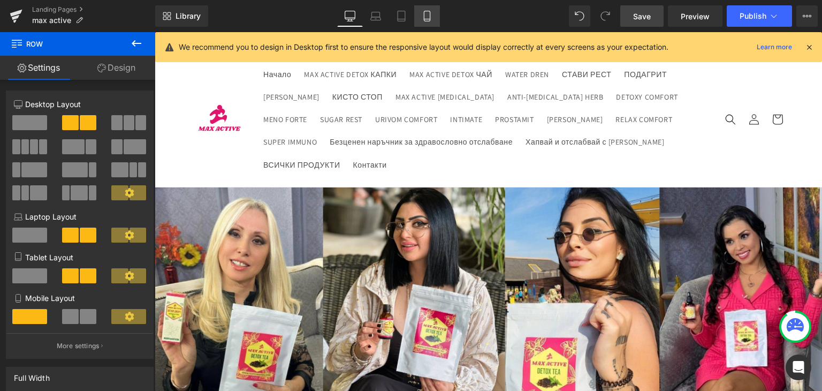
click at [428, 14] on icon at bounding box center [427, 16] width 11 height 11
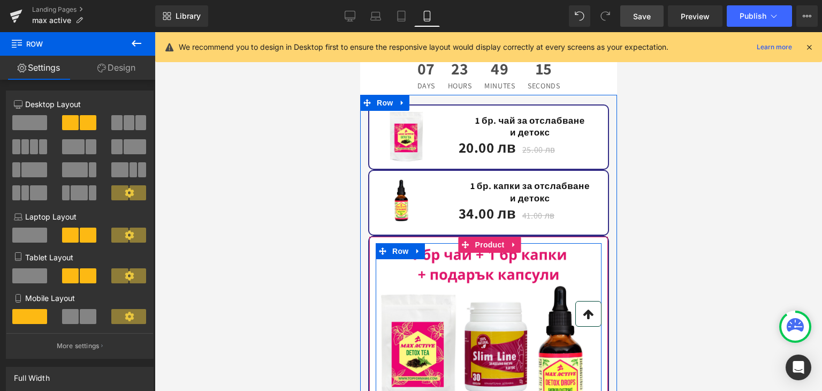
scroll to position [12142, 0]
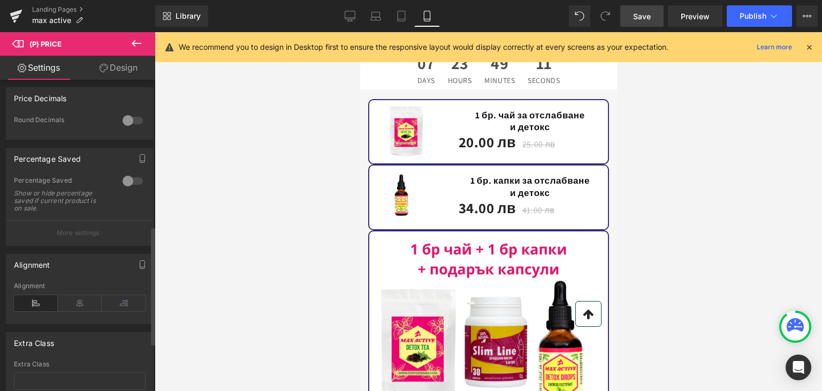
scroll to position [428, 0]
click at [70, 304] on icon at bounding box center [80, 301] width 44 height 16
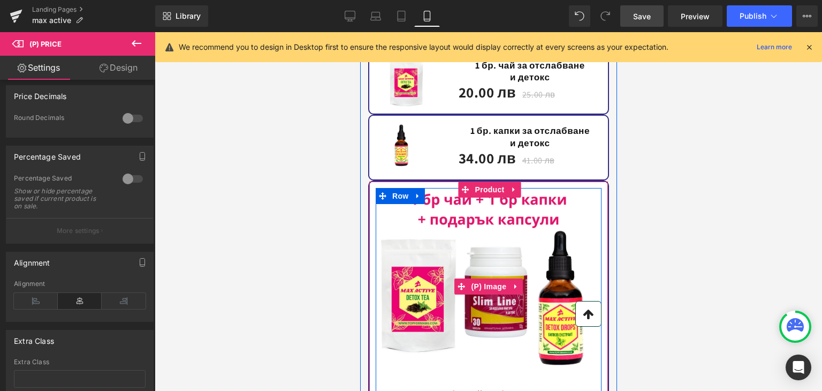
scroll to position [12303, 0]
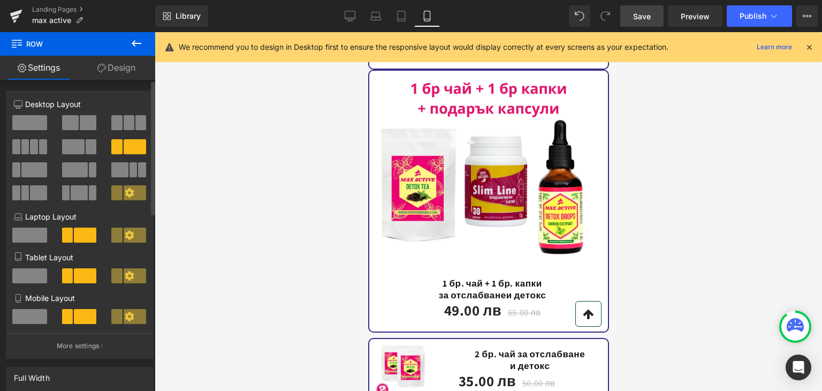
click at [70, 120] on span at bounding box center [70, 122] width 17 height 15
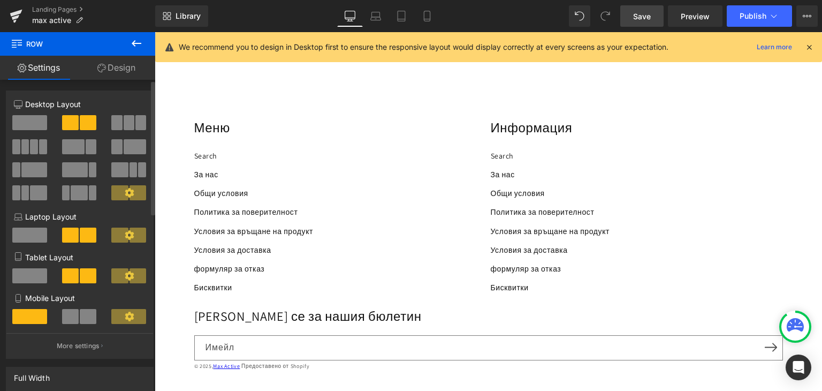
scroll to position [0, 0]
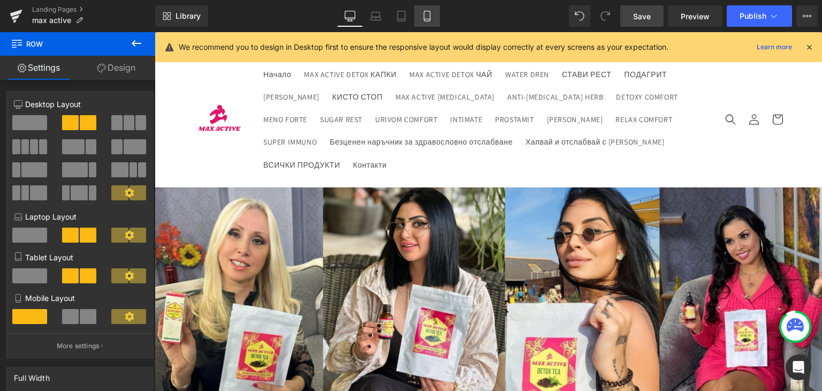
click at [430, 11] on icon at bounding box center [427, 16] width 11 height 11
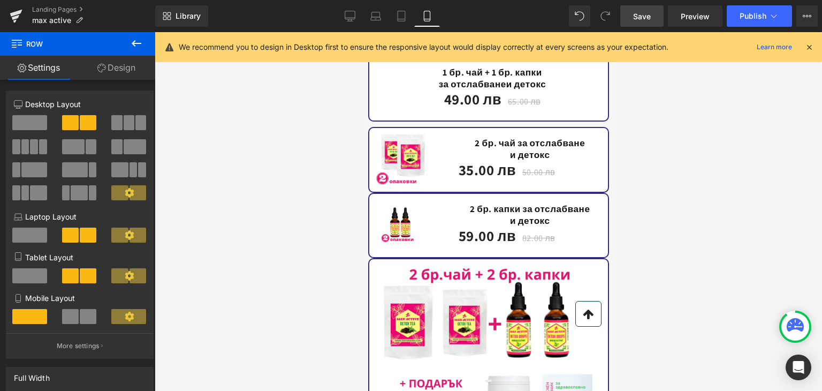
scroll to position [12541, 0]
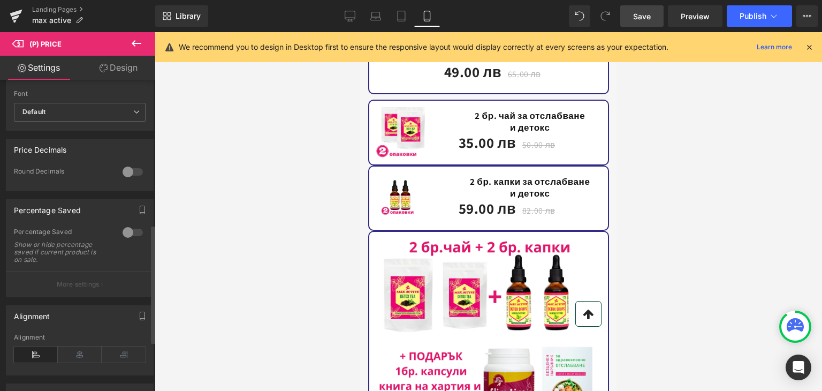
scroll to position [428, 0]
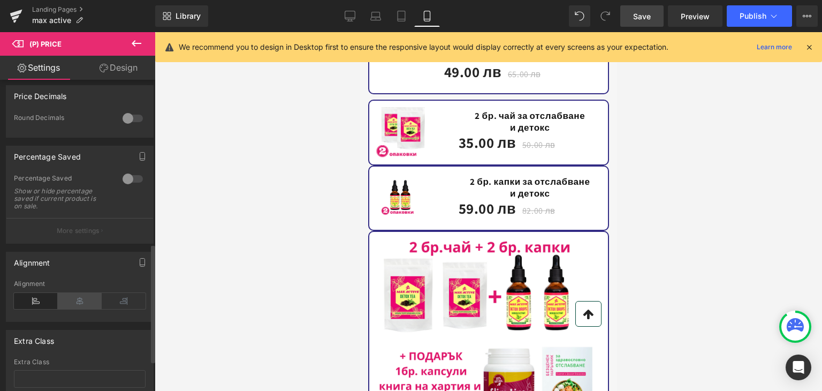
click at [75, 300] on icon at bounding box center [80, 301] width 44 height 16
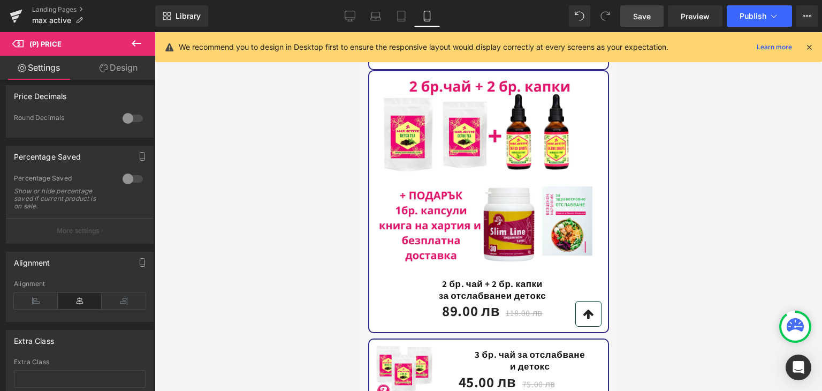
scroll to position [12755, 0]
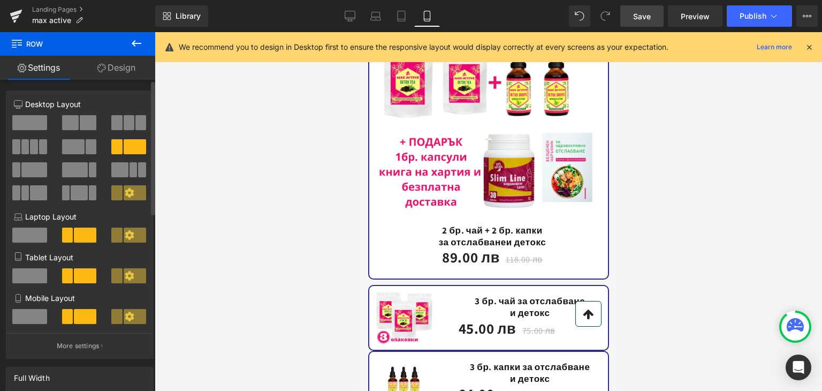
click at [74, 123] on span at bounding box center [70, 122] width 17 height 15
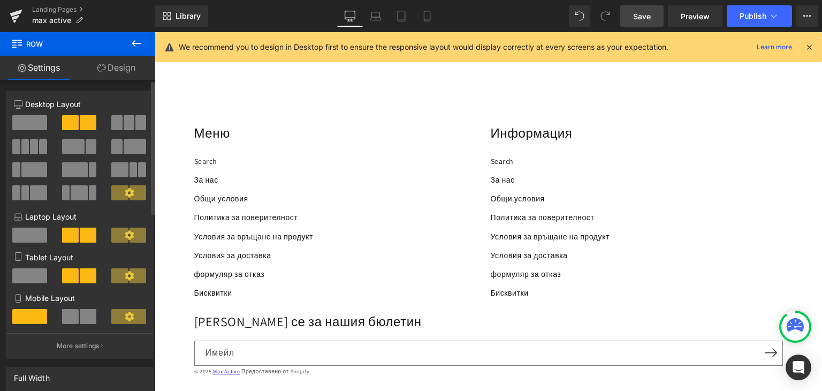
scroll to position [0, 0]
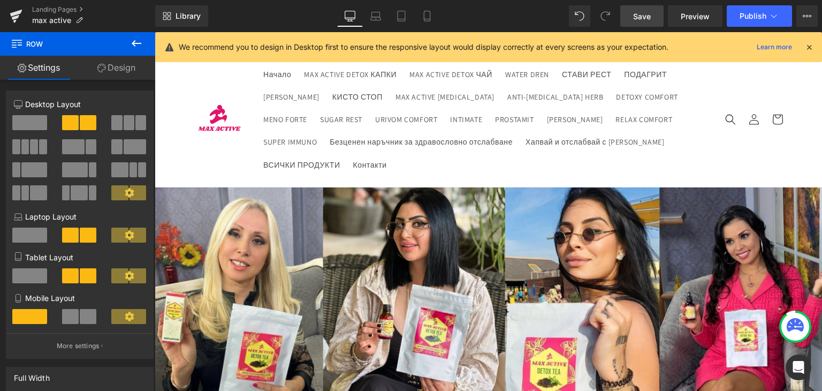
drag, startPoint x: 428, startPoint y: 14, endPoint x: 473, endPoint y: 61, distance: 64.7
click at [428, 14] on icon at bounding box center [427, 16] width 11 height 11
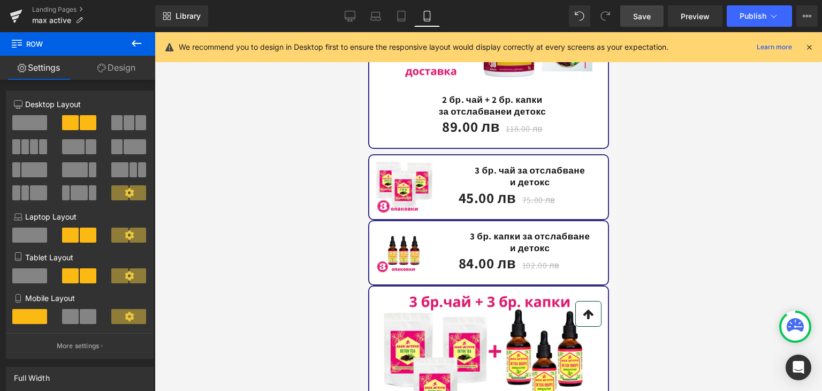
scroll to position [13047, 0]
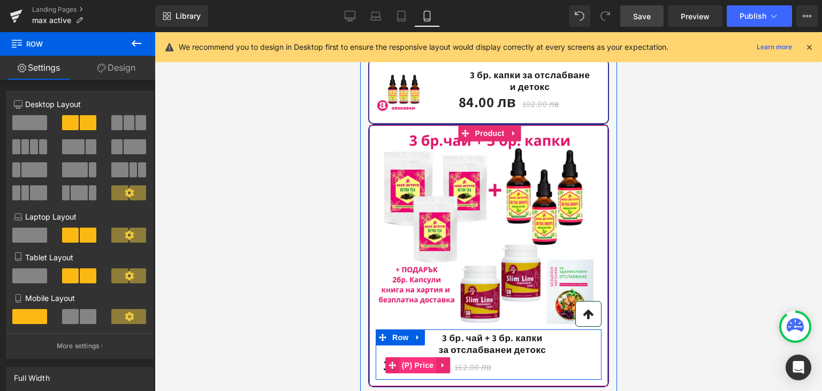
click at [403, 357] on span "(P) Price" at bounding box center [417, 365] width 37 height 16
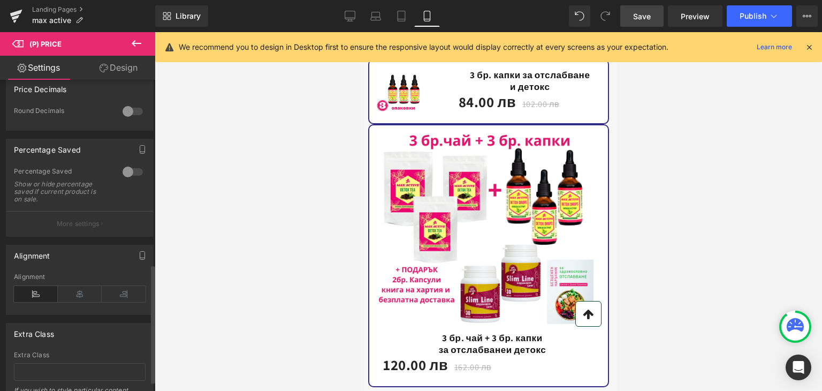
scroll to position [482, 0]
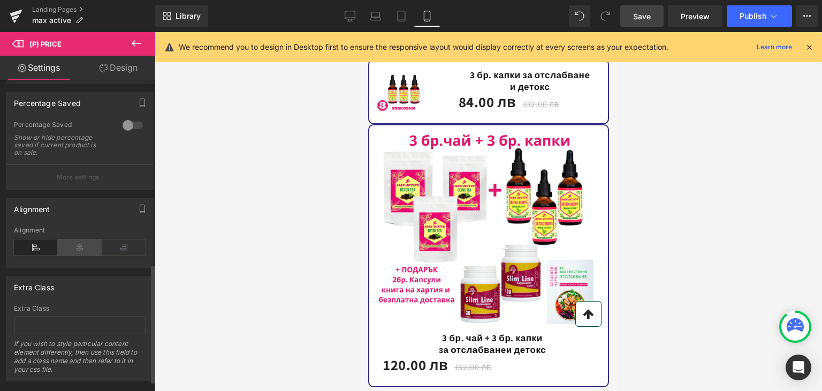
click at [75, 253] on icon at bounding box center [80, 247] width 44 height 16
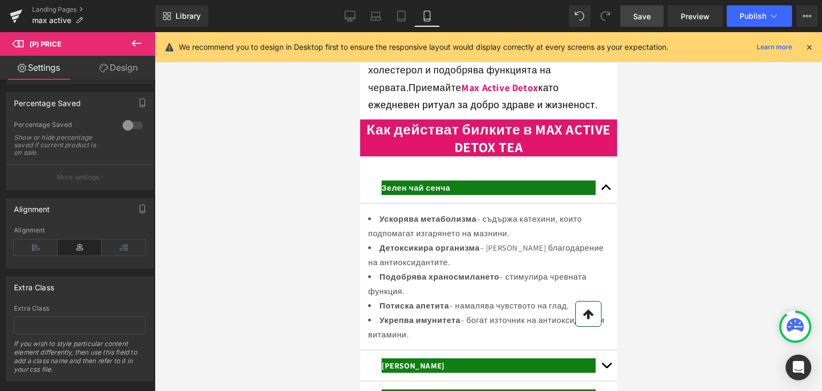
scroll to position [11070, 0]
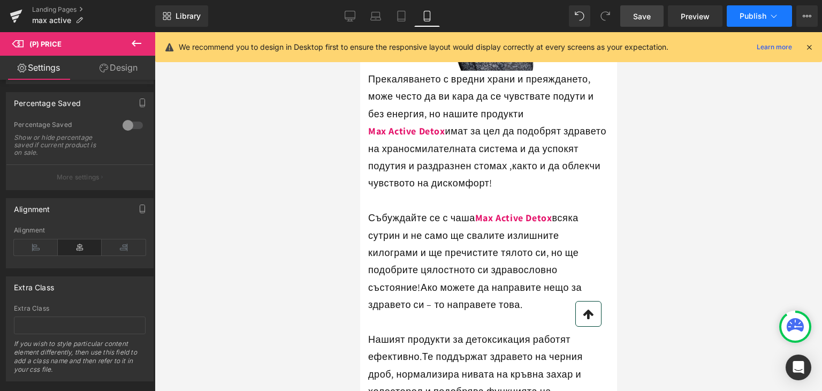
click at [752, 18] on span "Publish" at bounding box center [753, 16] width 27 height 9
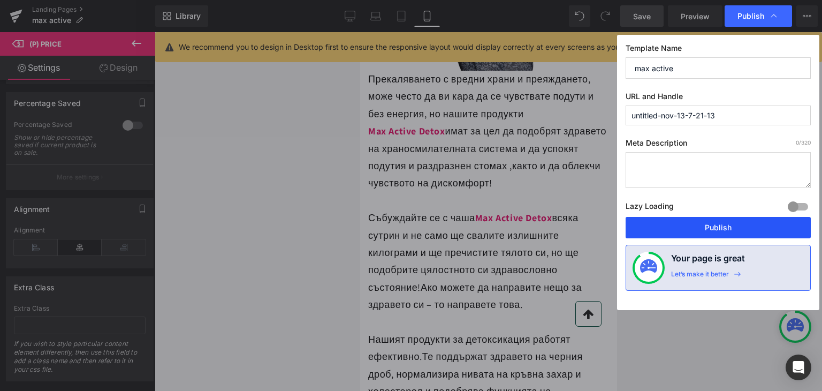
click at [724, 223] on button "Publish" at bounding box center [718, 227] width 185 height 21
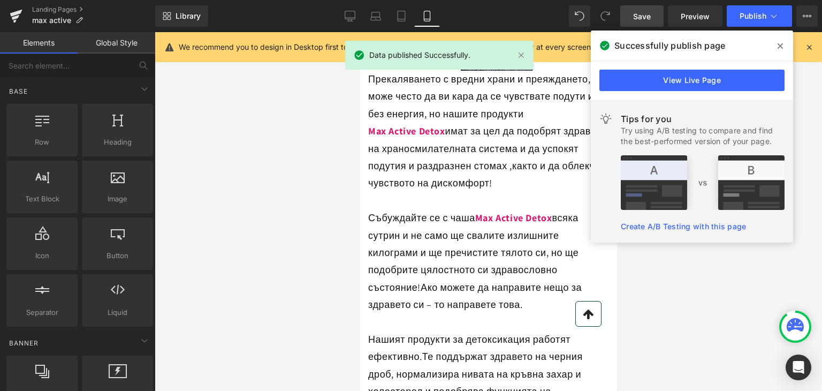
click at [206, 117] on div at bounding box center [489, 211] width 668 height 359
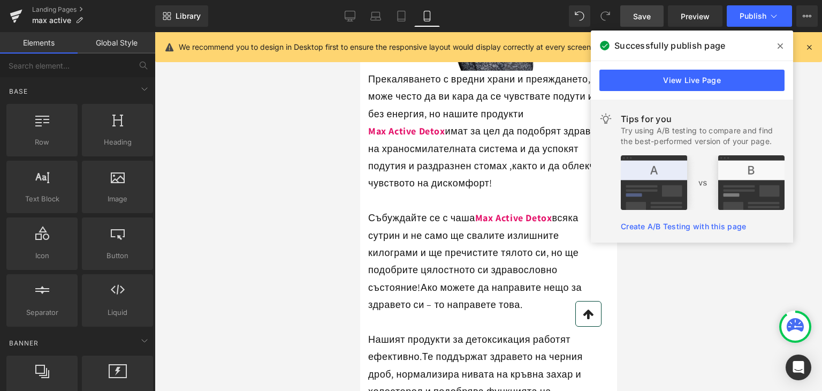
click at [781, 46] on icon at bounding box center [780, 45] width 5 height 5
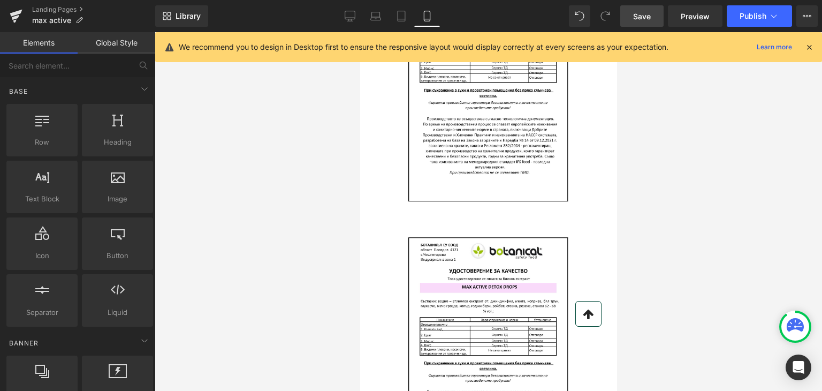
scroll to position [0, 0]
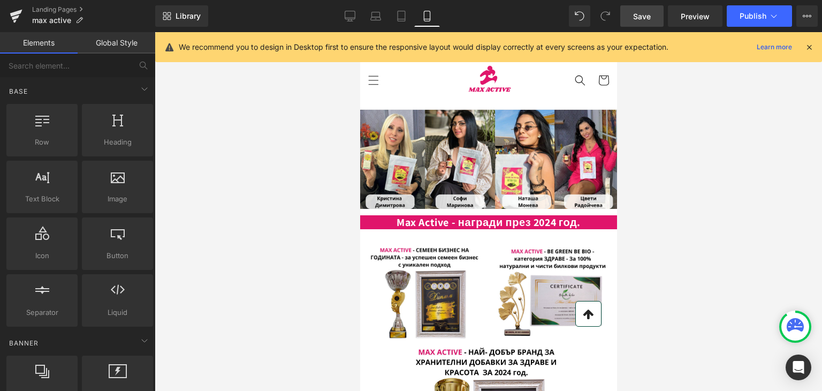
click at [270, 84] on div at bounding box center [489, 211] width 668 height 359
click at [808, 46] on icon at bounding box center [810, 47] width 10 height 10
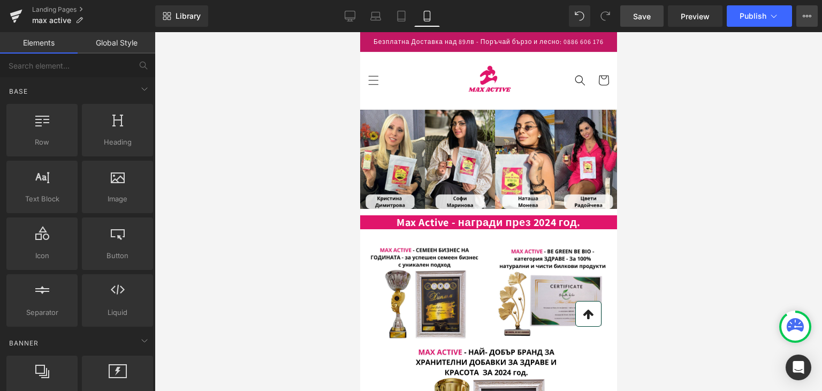
click at [805, 14] on icon at bounding box center [807, 16] width 9 height 9
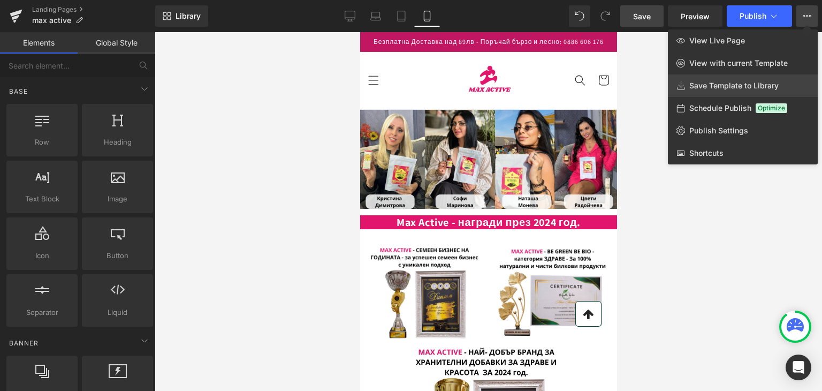
click at [711, 84] on span "Save Template to Library" at bounding box center [734, 86] width 89 height 10
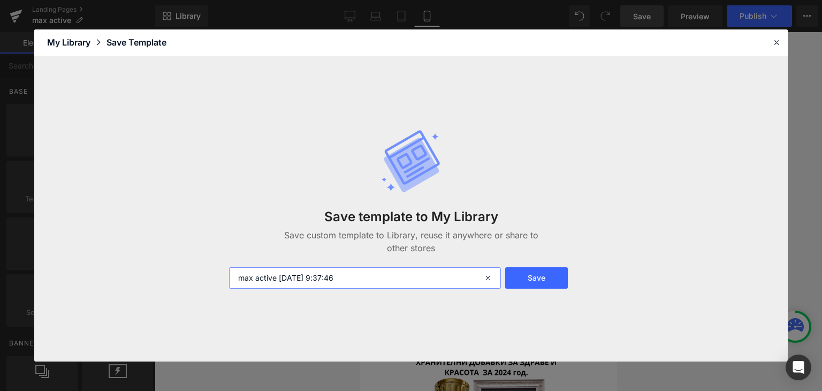
drag, startPoint x: 392, startPoint y: 286, endPoint x: 82, endPoint y: 283, distance: 310.0
click at [82, 283] on div "Save template to My Library Save custom template to Library, reuse it anywhere …" at bounding box center [411, 209] width 754 height 306
type input "НОВО"
click at [526, 281] on button "Save" at bounding box center [536, 277] width 63 height 21
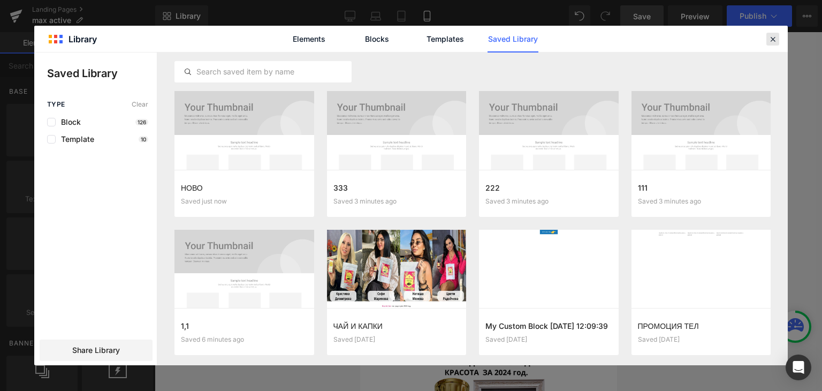
click at [773, 36] on icon at bounding box center [773, 39] width 10 height 10
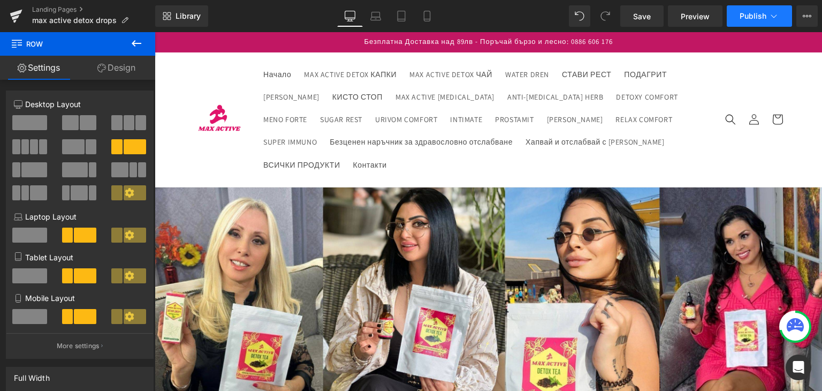
click at [751, 12] on span "Publish" at bounding box center [753, 16] width 27 height 9
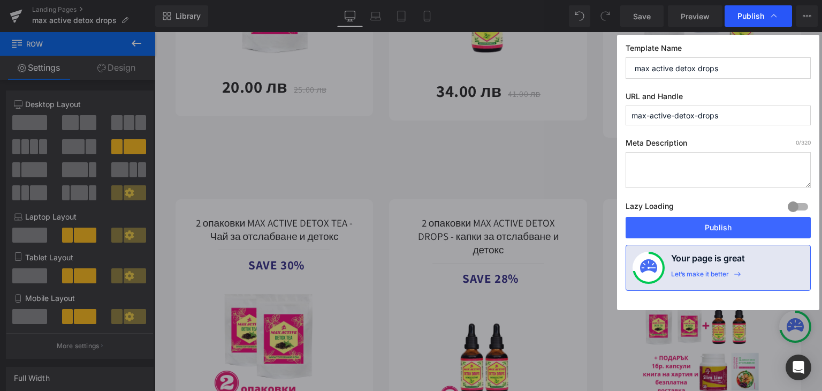
scroll to position [2131, 0]
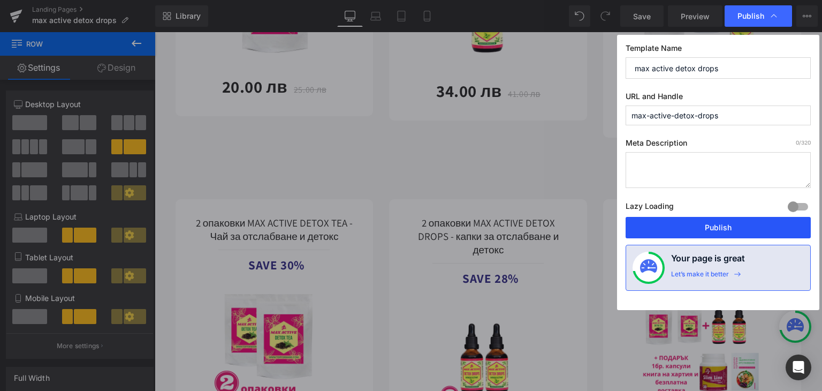
drag, startPoint x: 722, startPoint y: 225, endPoint x: 567, endPoint y: 191, distance: 158.4
click at [0, 0] on button "Publish" at bounding box center [0, 0] width 0 height 0
